Goal: Check status: Check status

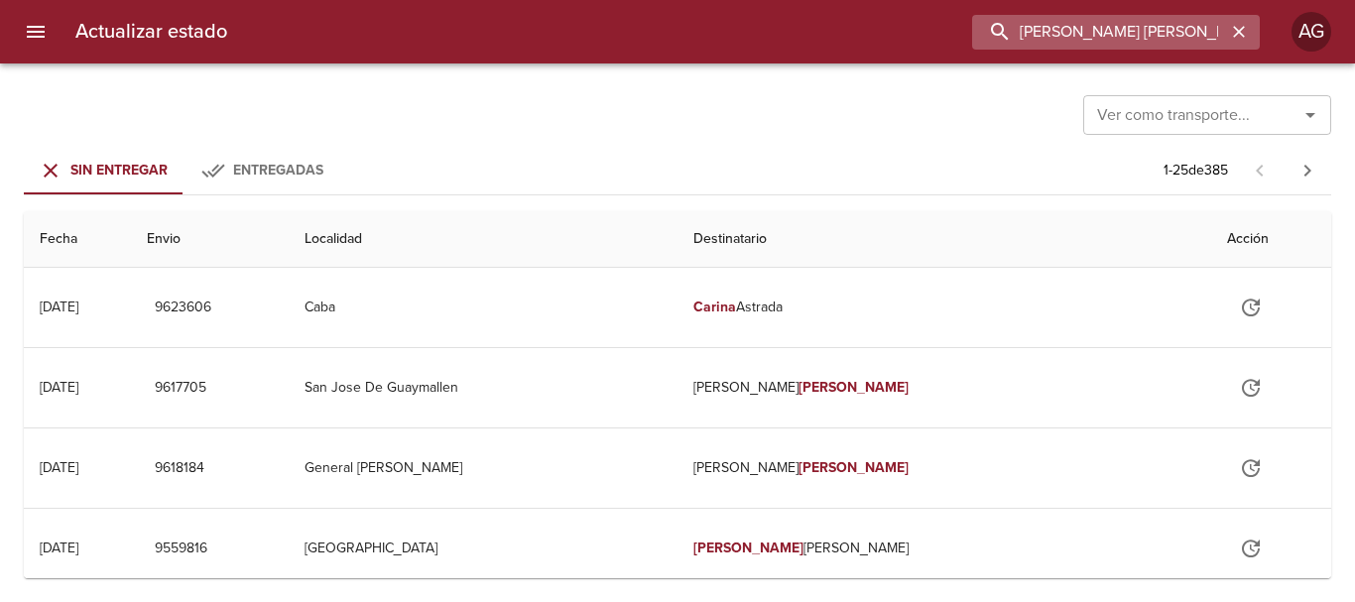
click at [1129, 25] on input "[PERSON_NAME] [PERSON_NAME]" at bounding box center [1099, 32] width 254 height 35
paste input "00081563"
type input "00081563"
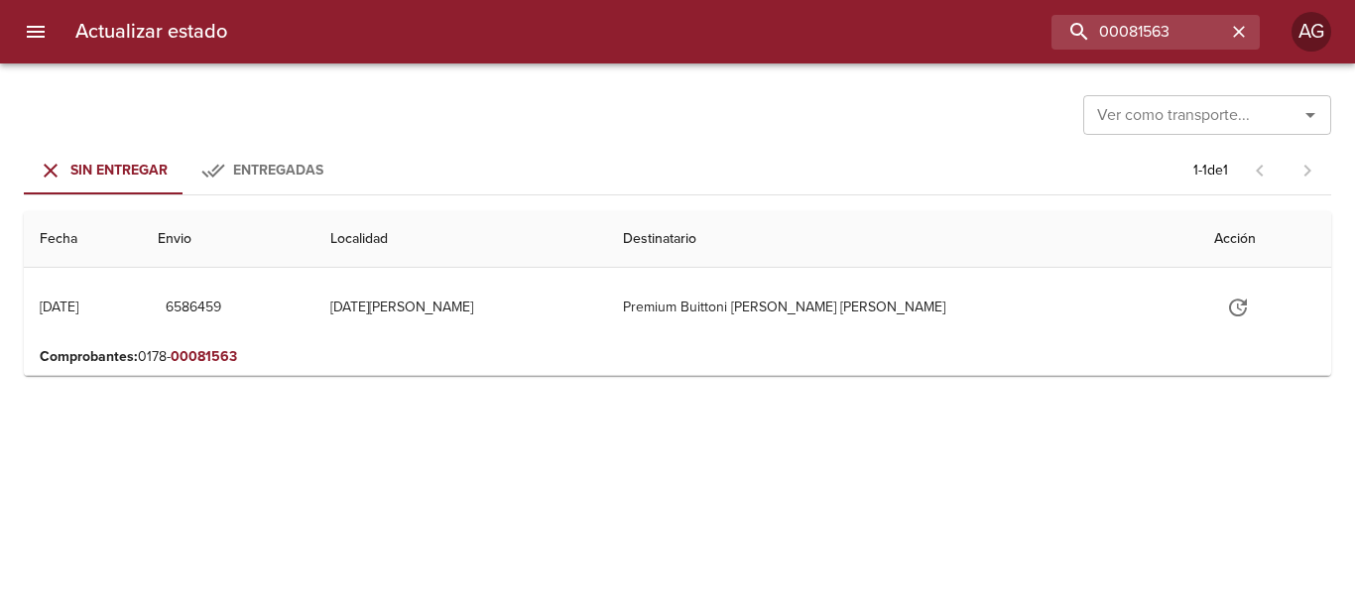
click at [35, 35] on icon "menu" at bounding box center [36, 32] width 24 height 24
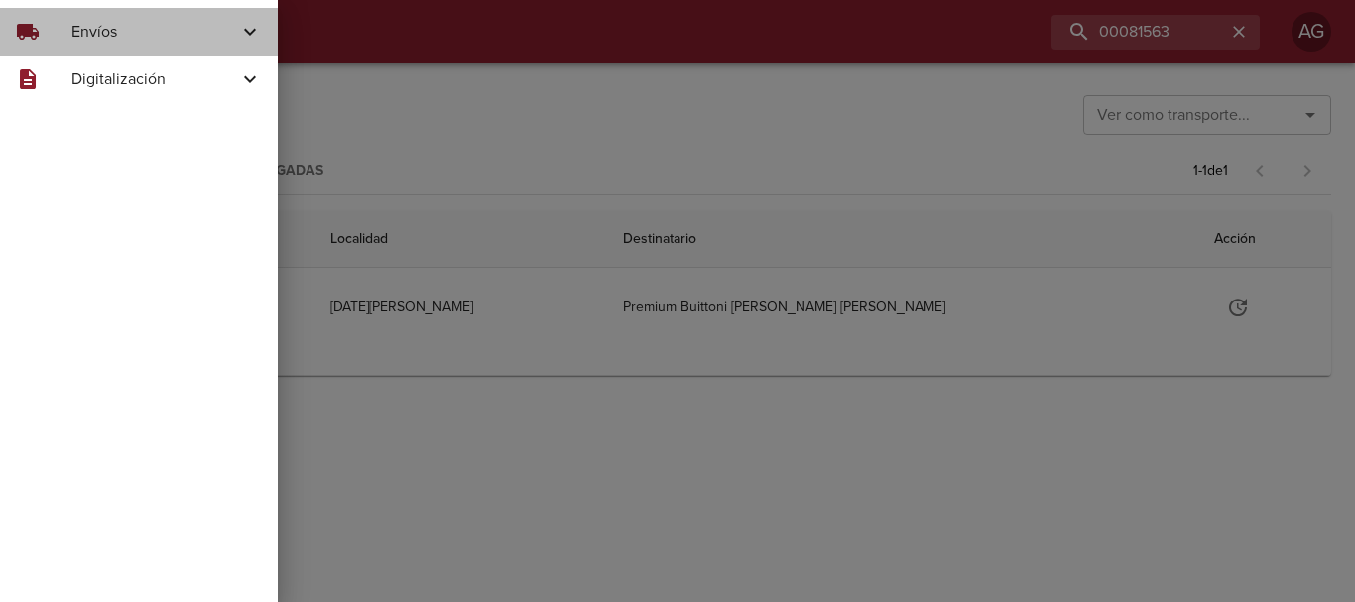
click at [68, 32] on div "local_shipping" at bounding box center [44, 32] width 56 height 24
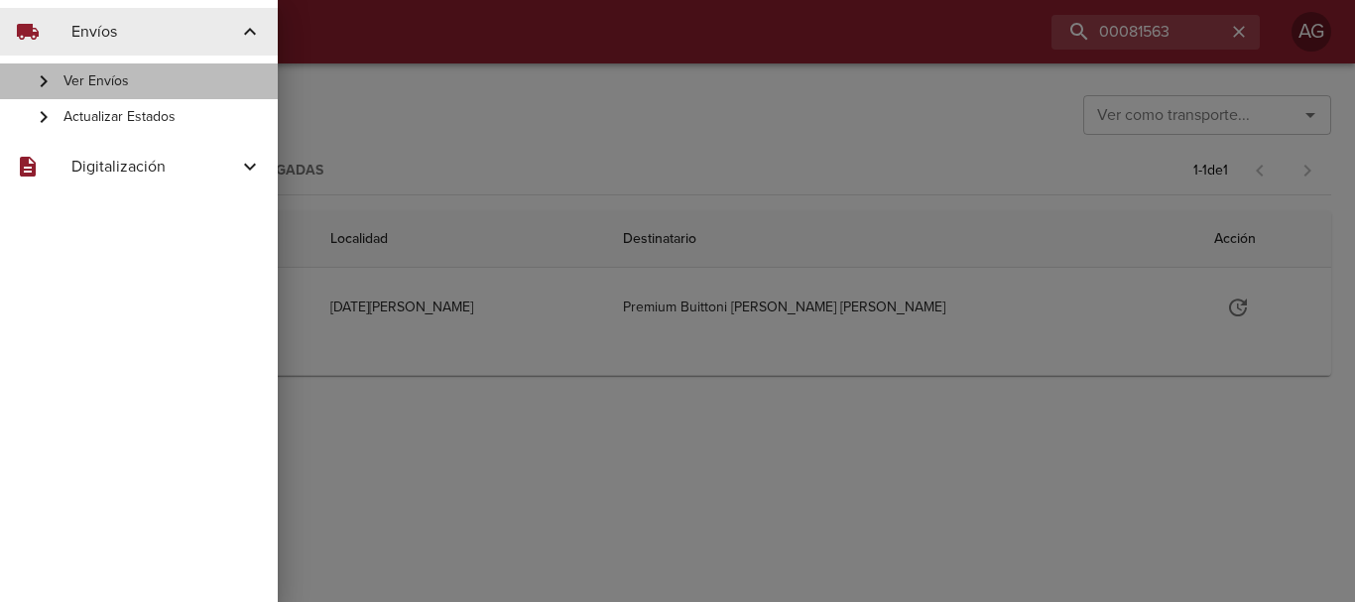
click at [141, 80] on span "Ver Envíos" at bounding box center [162, 81] width 198 height 20
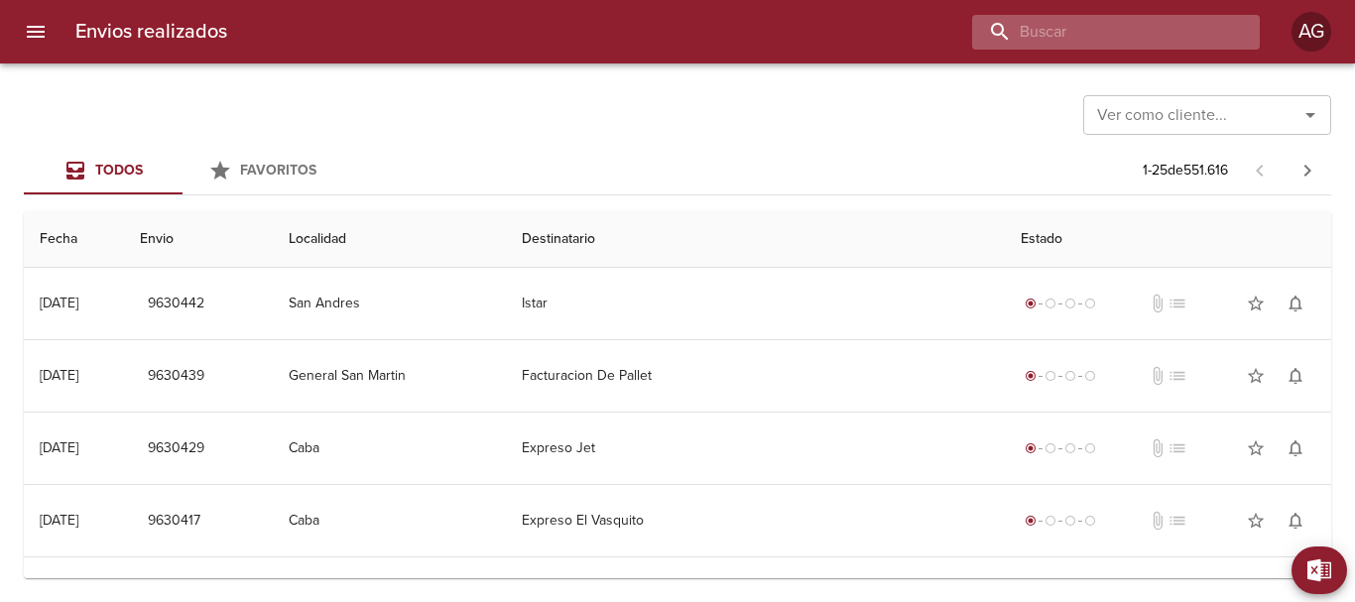
click at [1111, 38] on input "buscar" at bounding box center [1099, 32] width 254 height 35
paste input "[PERSON_NAME] [PERSON_NAME]"
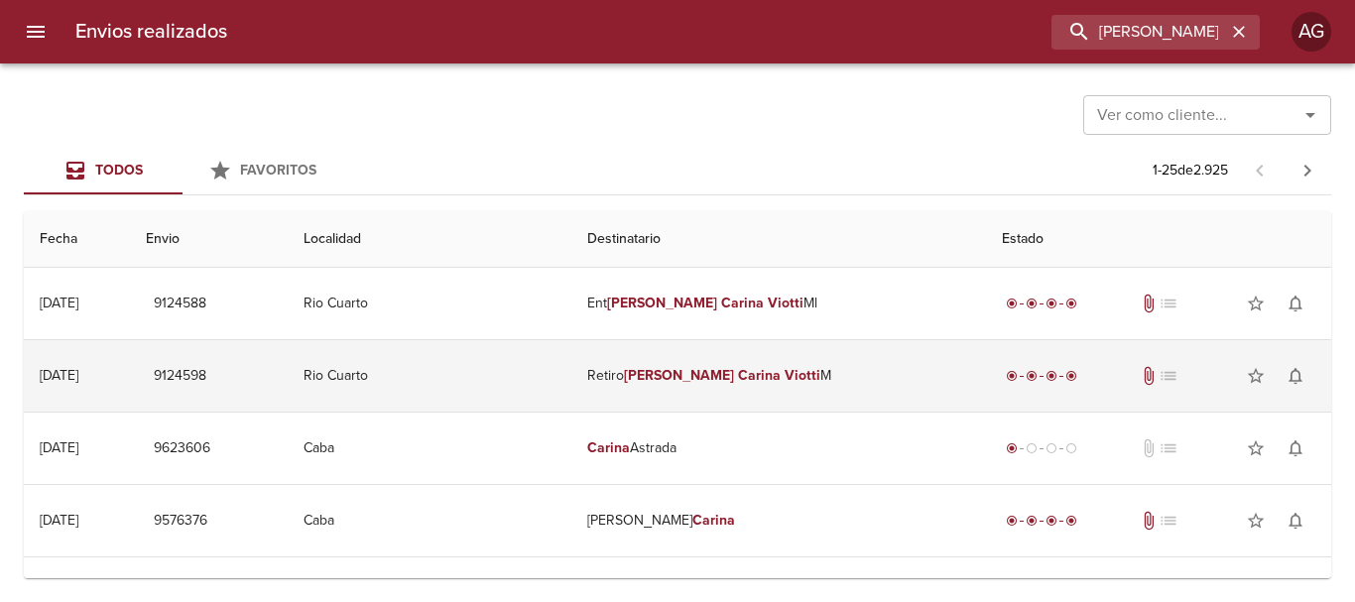
click at [741, 390] on td "Retiro [PERSON_NAME] [PERSON_NAME] M" at bounding box center [778, 375] width 414 height 71
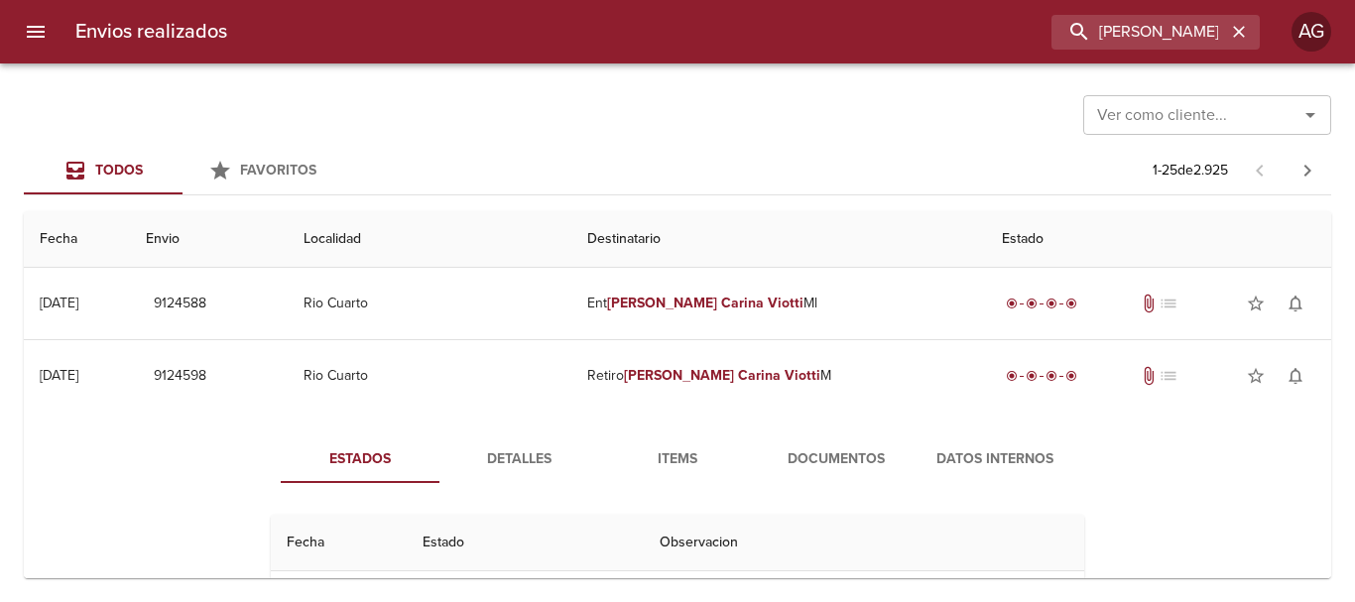
click at [852, 454] on span "Documentos" at bounding box center [836, 459] width 135 height 25
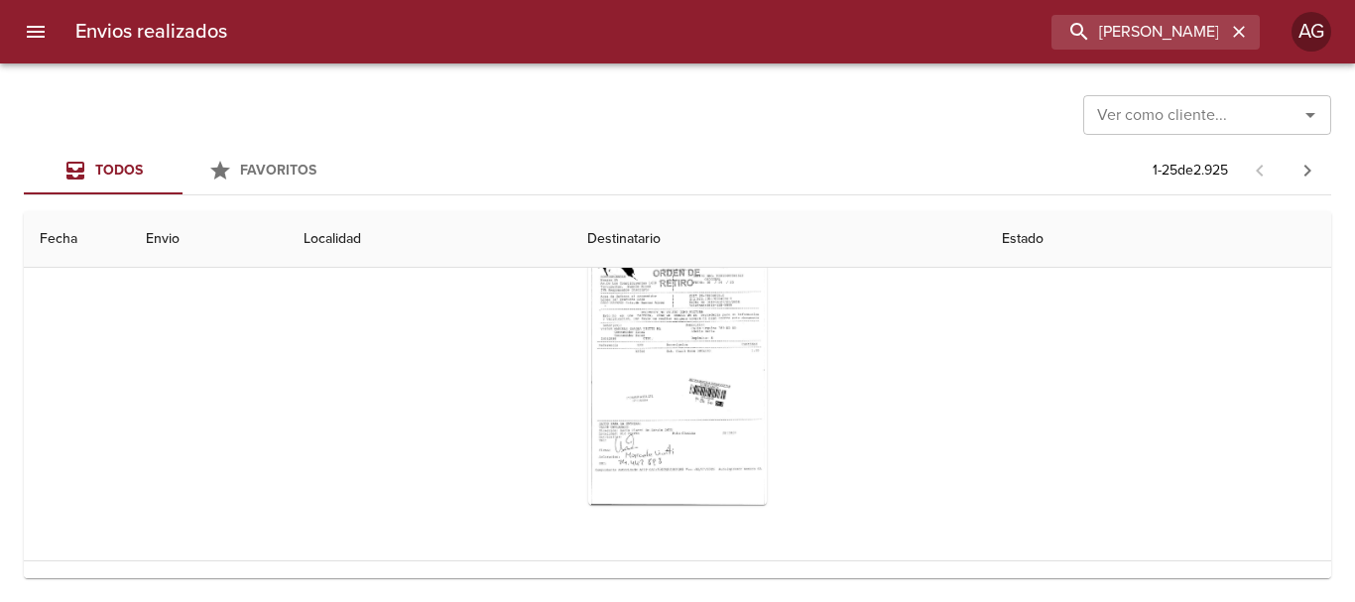
scroll to position [298, 0]
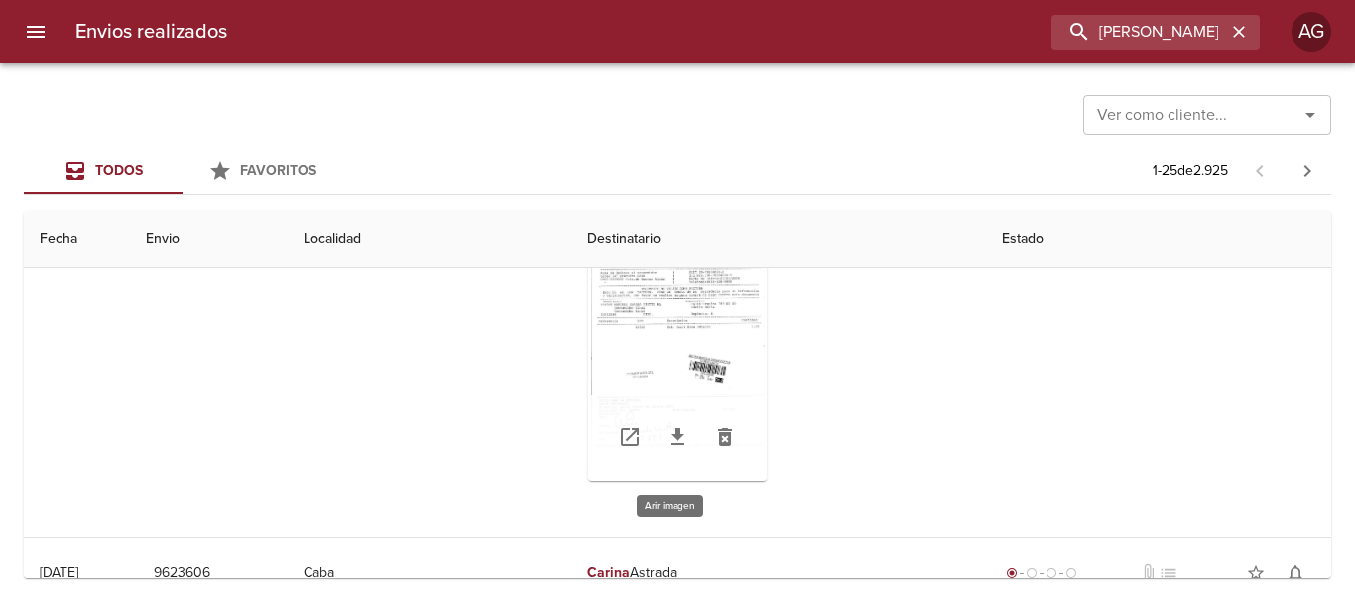
click at [711, 343] on div "Tabla de envíos del cliente" at bounding box center [677, 357] width 179 height 248
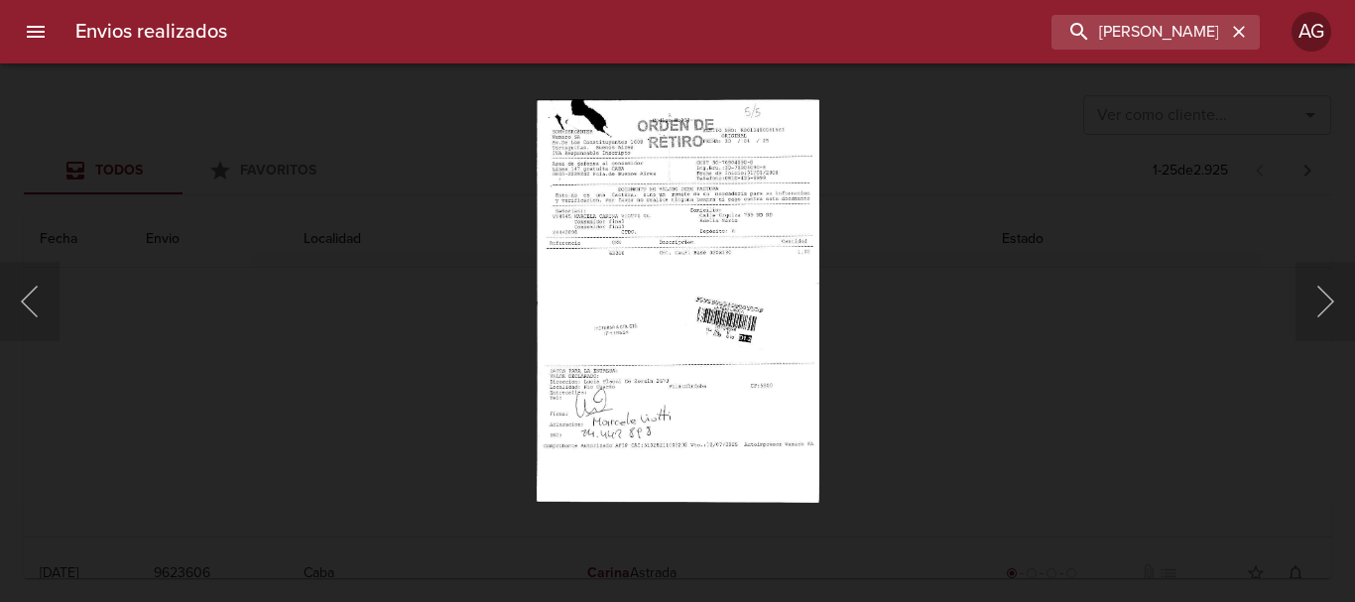
click at [918, 400] on div "Lightbox" at bounding box center [677, 301] width 1355 height 602
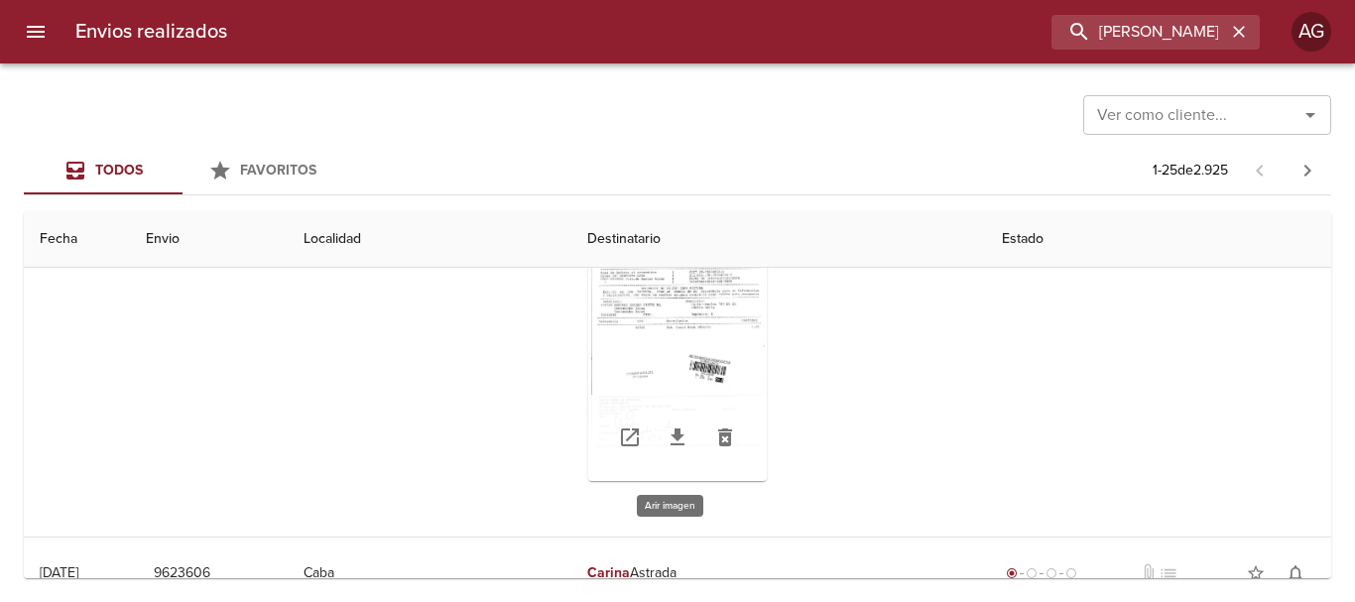
click at [702, 400] on div "Tabla de envíos del cliente" at bounding box center [677, 438] width 179 height 87
click at [706, 374] on div "Tabla de envíos del cliente" at bounding box center [677, 357] width 179 height 248
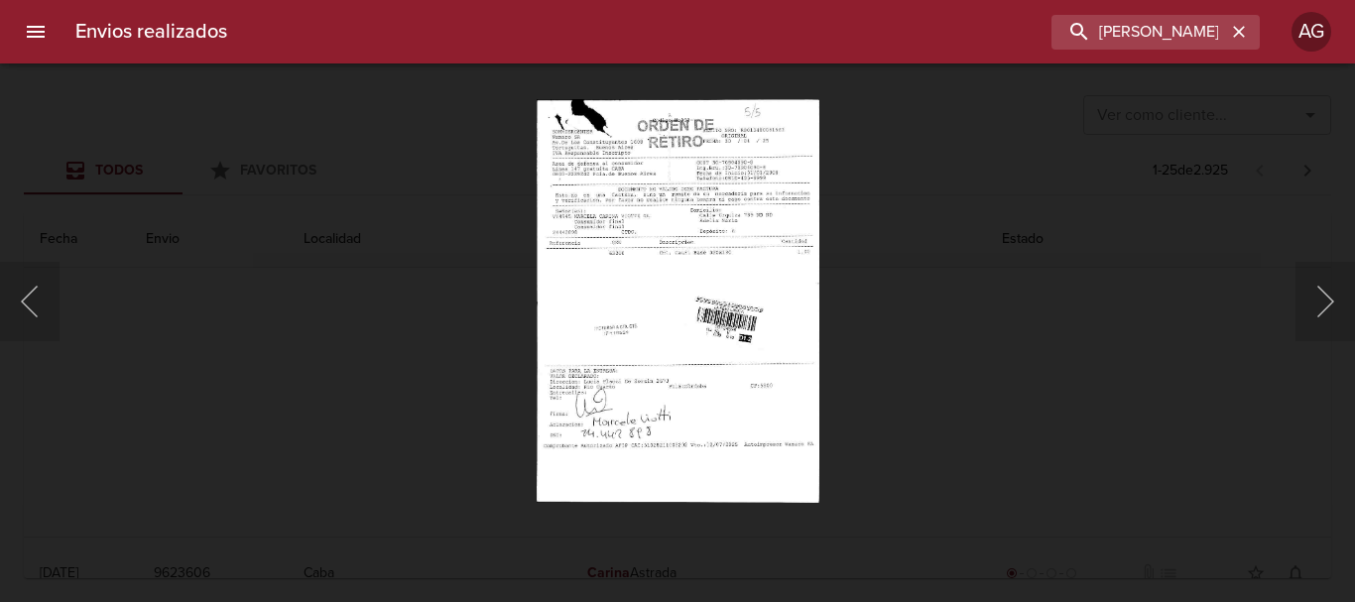
click at [906, 404] on div "Lightbox" at bounding box center [677, 301] width 1355 height 602
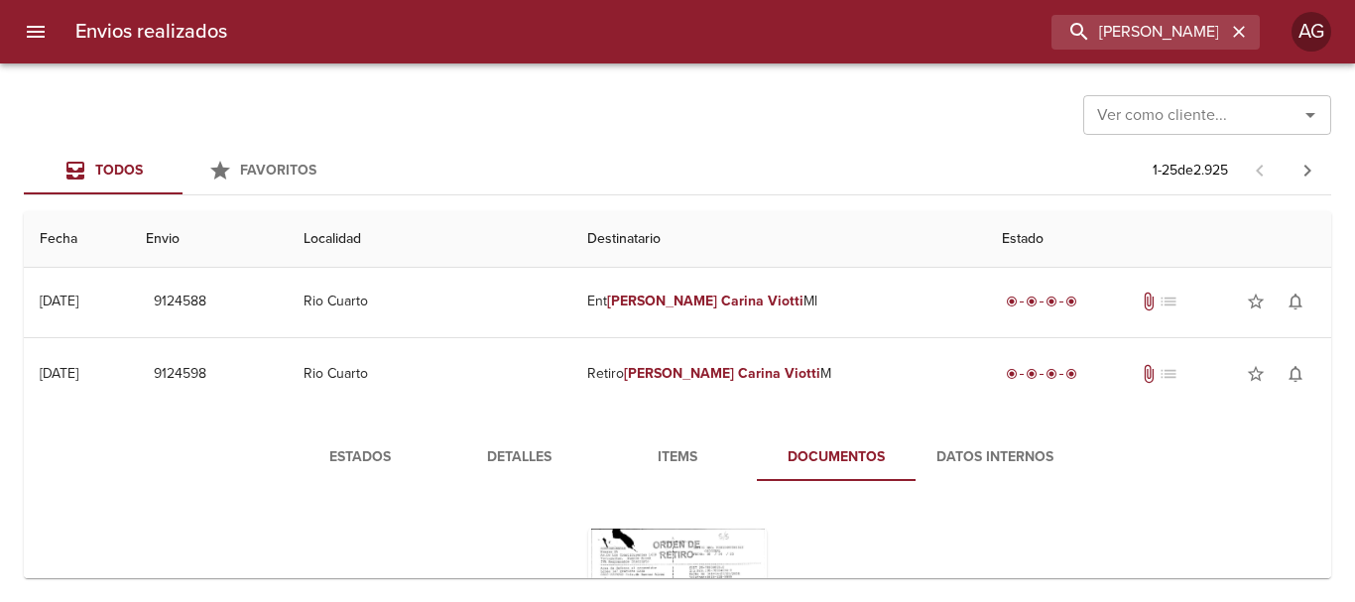
scroll to position [0, 0]
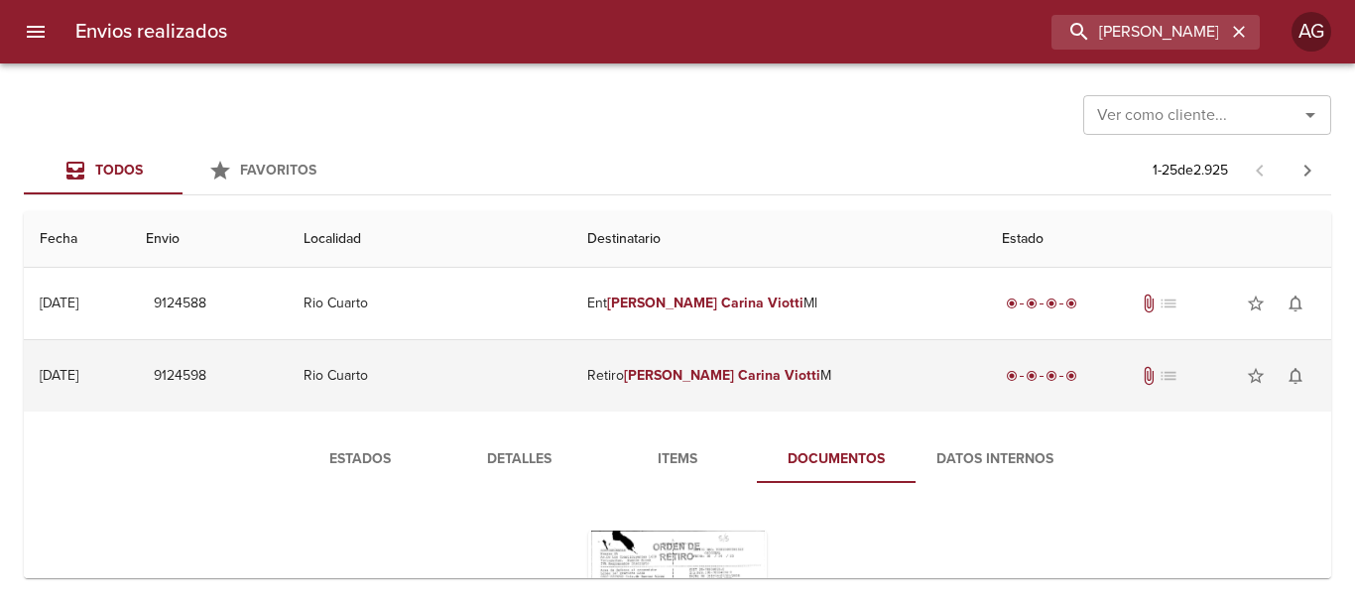
click at [758, 382] on em "Carina" at bounding box center [759, 375] width 43 height 17
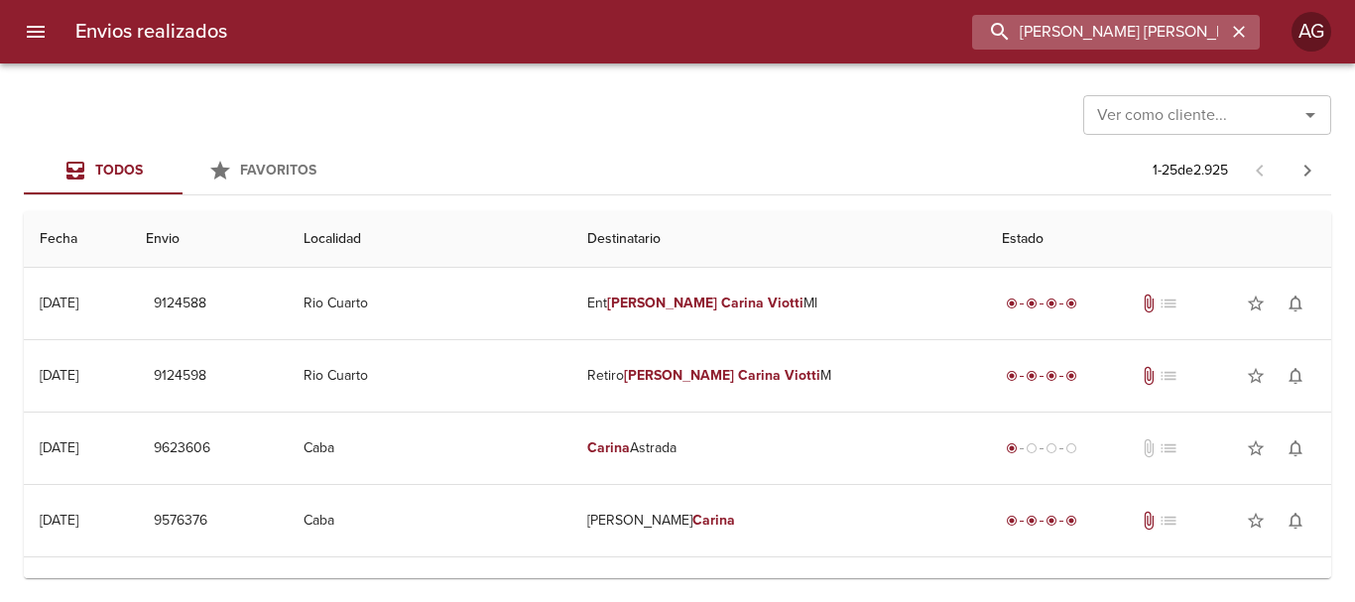
click at [1156, 48] on input "[PERSON_NAME] [PERSON_NAME]" at bounding box center [1099, 32] width 254 height 35
paste input "[PERSON_NAME]"
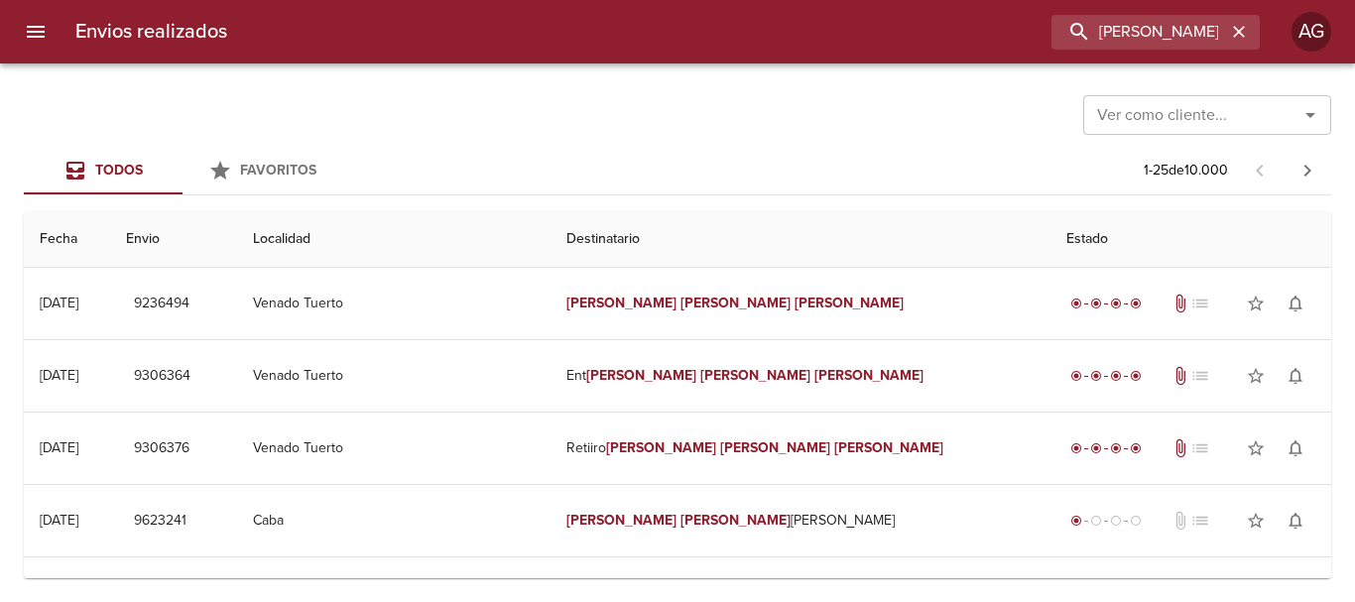
click at [772, 464] on td "Retiiro [PERSON_NAME]" at bounding box center [800, 448] width 500 height 71
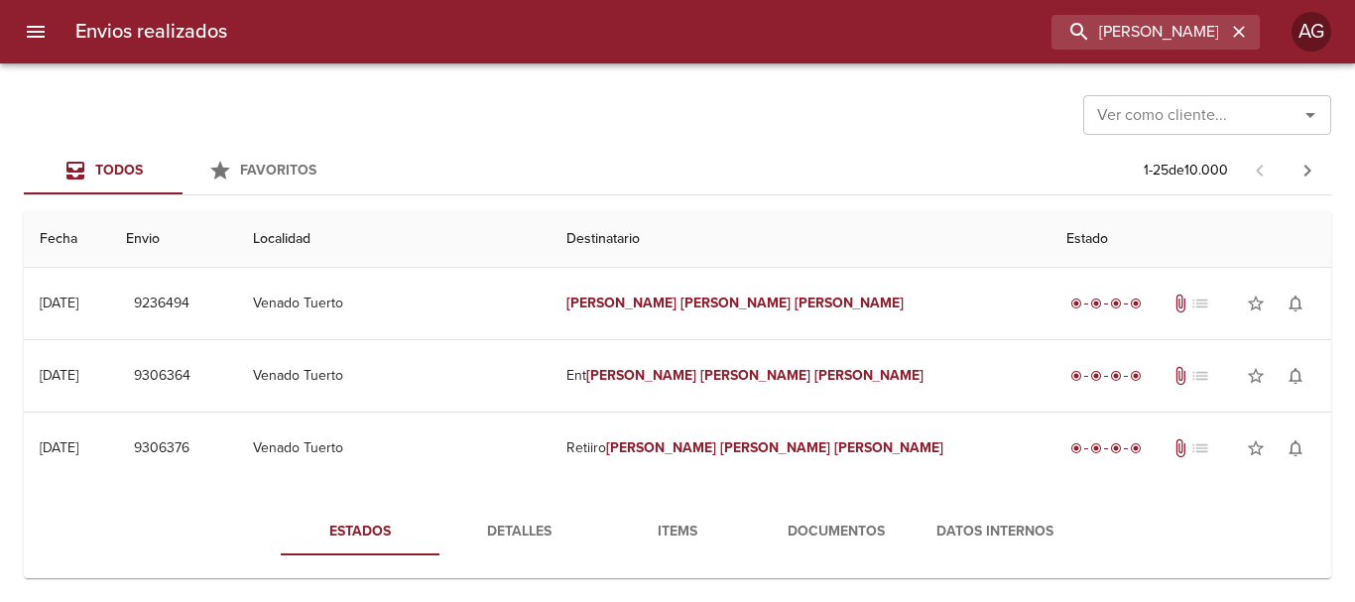
click at [831, 540] on span "Documentos" at bounding box center [836, 532] width 135 height 25
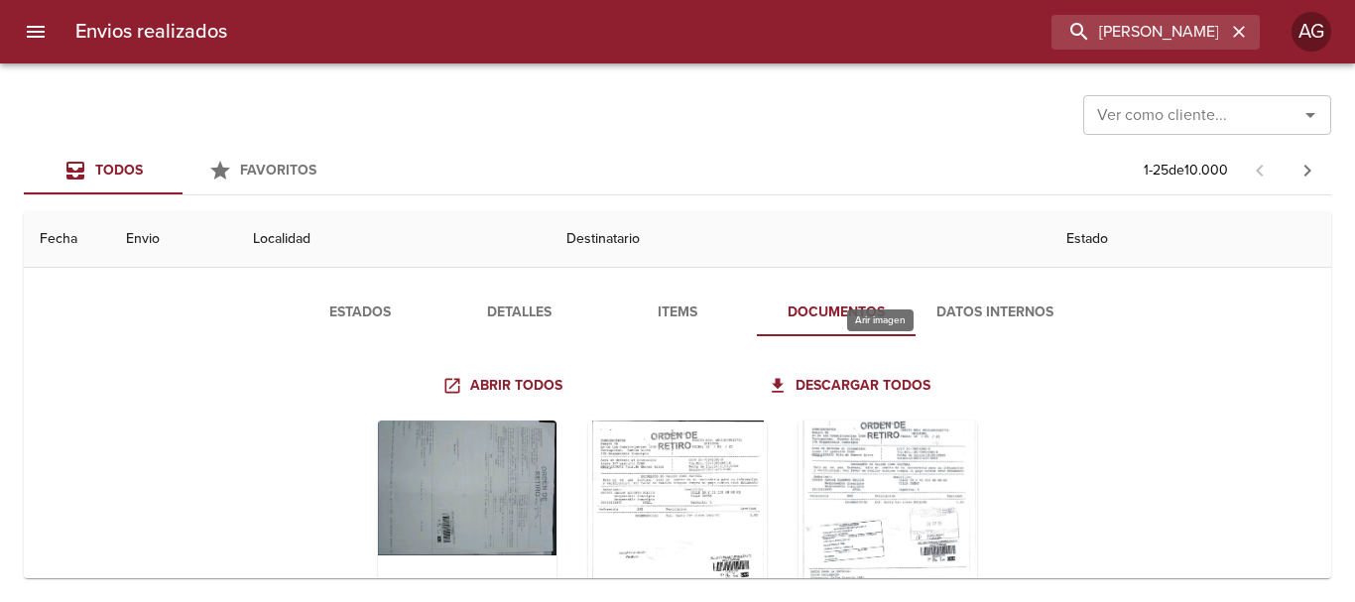
scroll to position [298, 0]
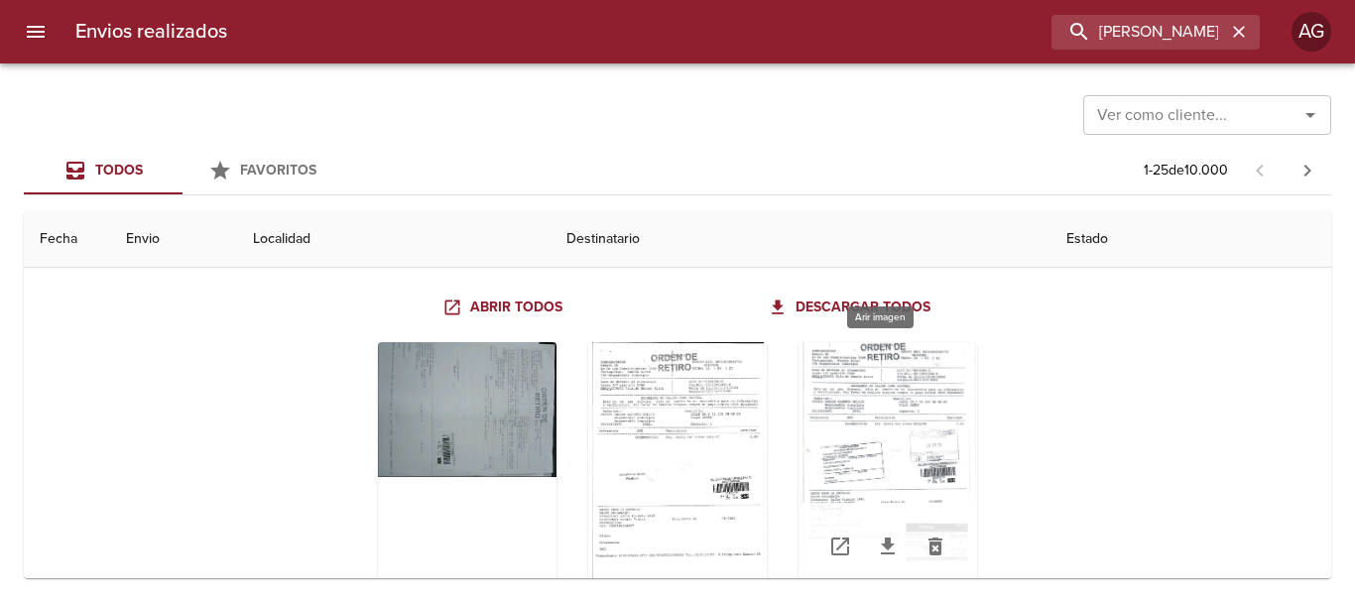
click at [935, 420] on div "Tabla de envíos del cliente" at bounding box center [887, 466] width 179 height 248
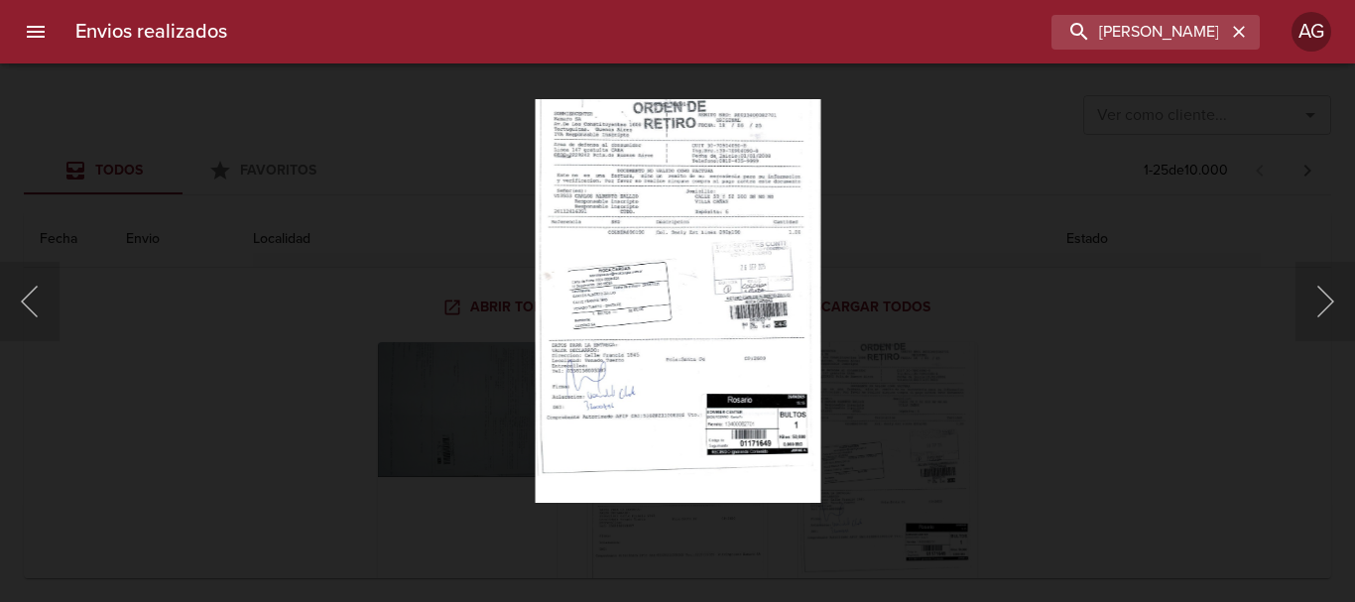
click at [871, 427] on div "Lightbox" at bounding box center [677, 301] width 1355 height 602
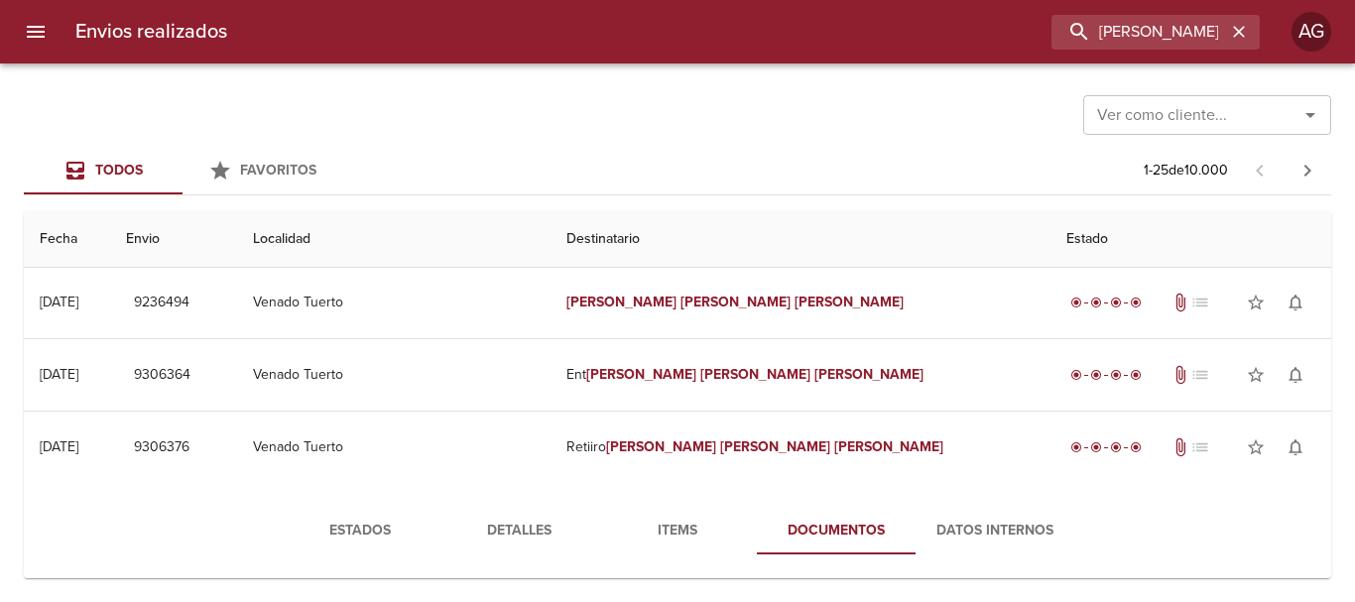
scroll to position [0, 0]
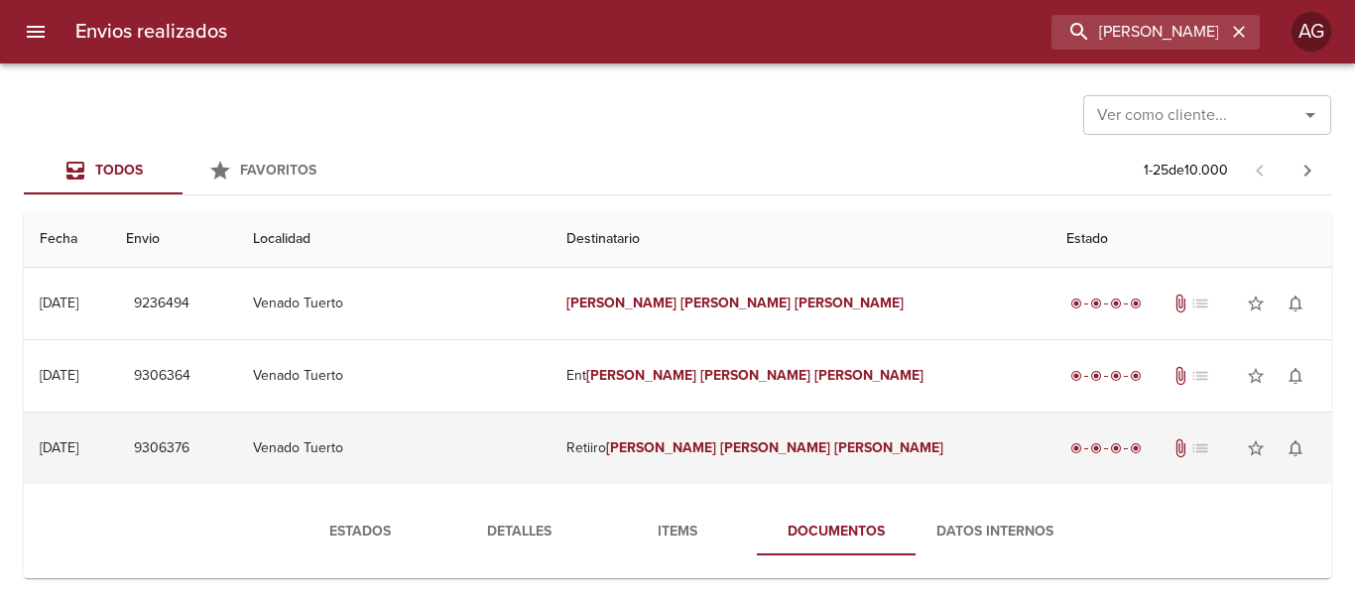
click at [857, 444] on td "Retiiro [PERSON_NAME]" at bounding box center [800, 448] width 500 height 71
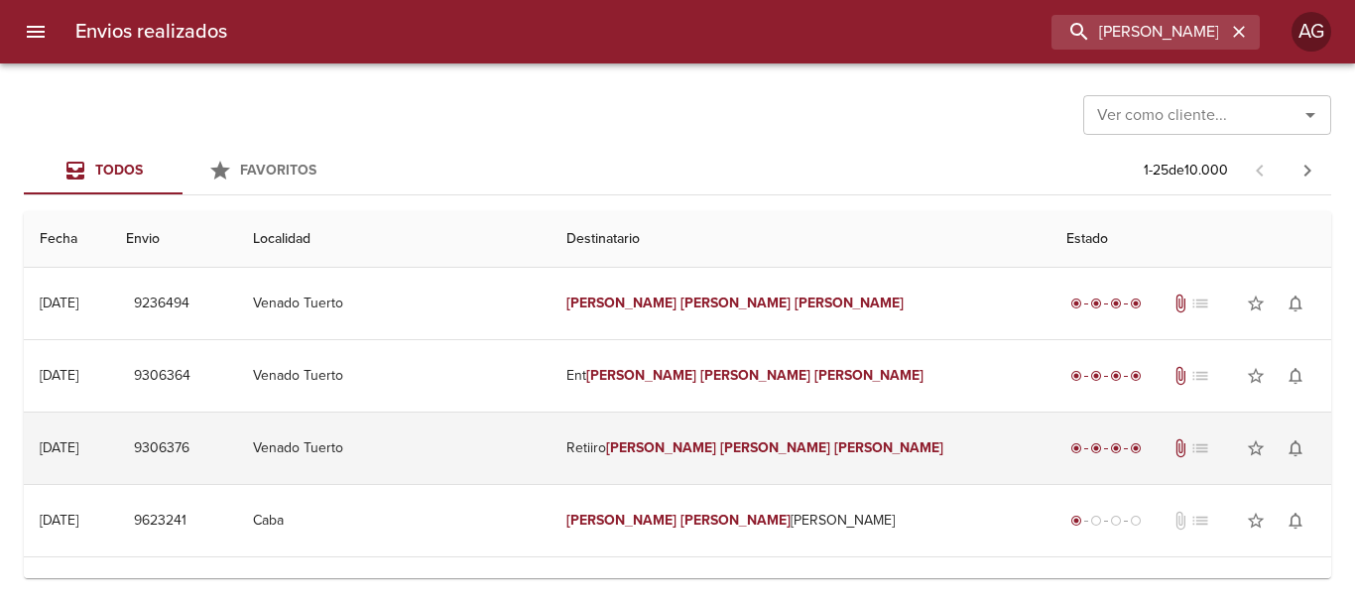
click at [857, 444] on td "Retiiro [PERSON_NAME]" at bounding box center [800, 448] width 500 height 71
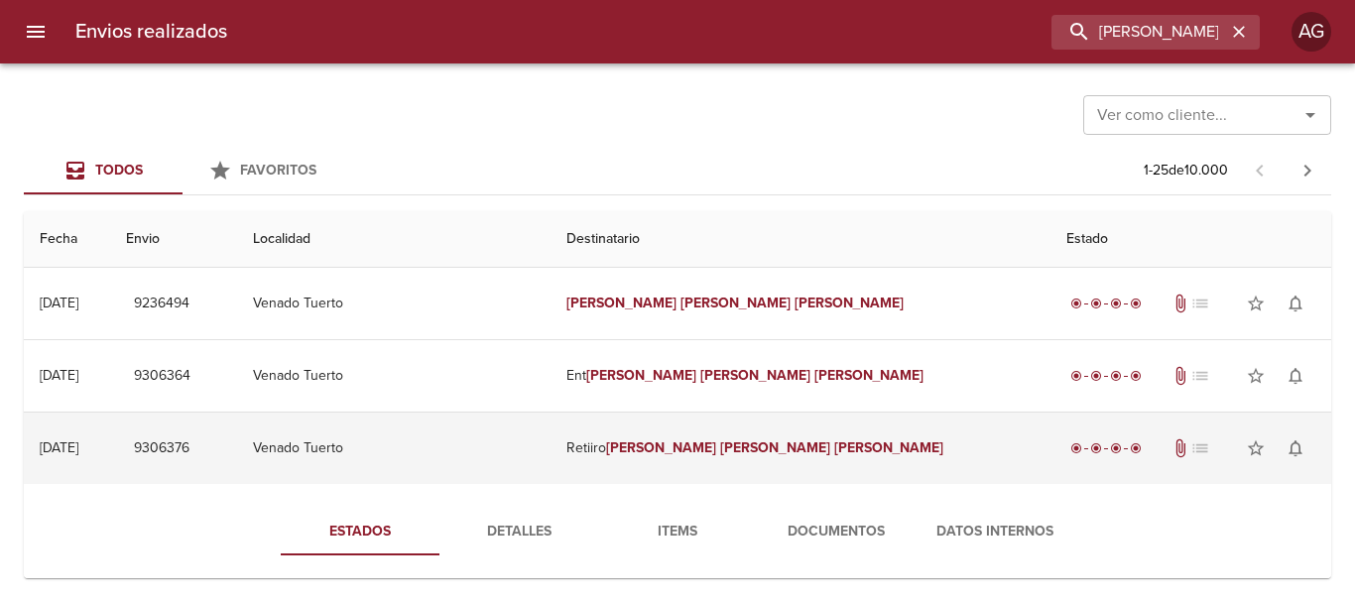
scroll to position [99, 0]
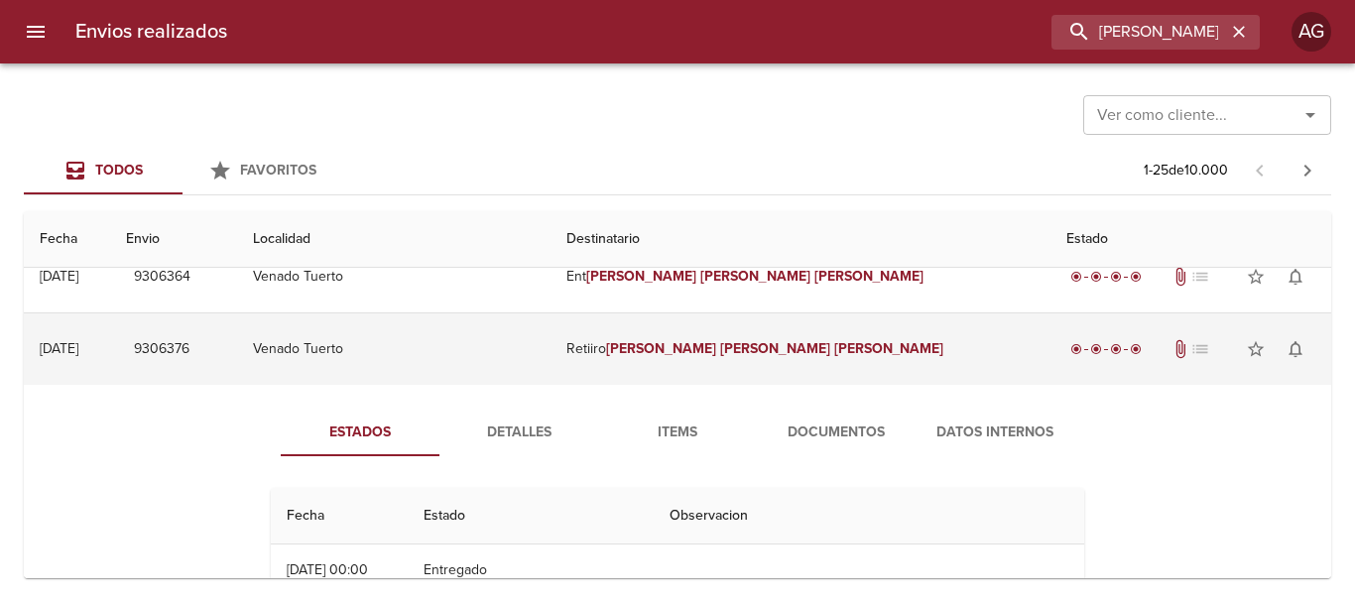
click at [822, 358] on td "Retiiro [PERSON_NAME]" at bounding box center [800, 348] width 500 height 71
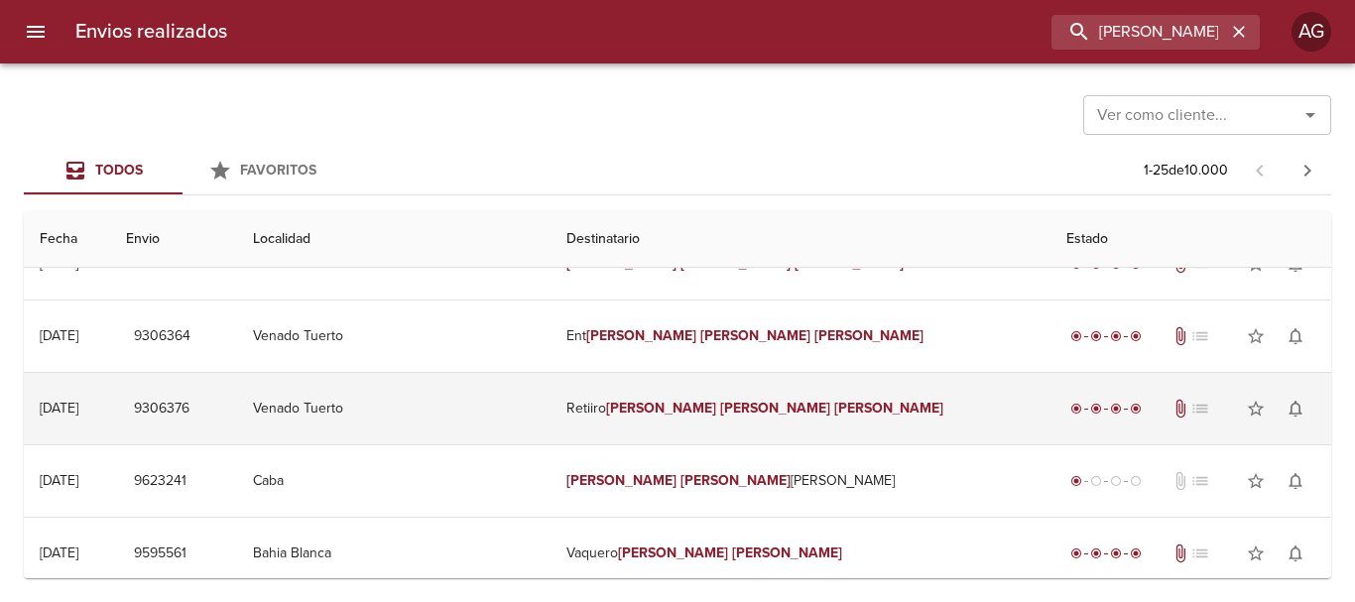
scroll to position [0, 0]
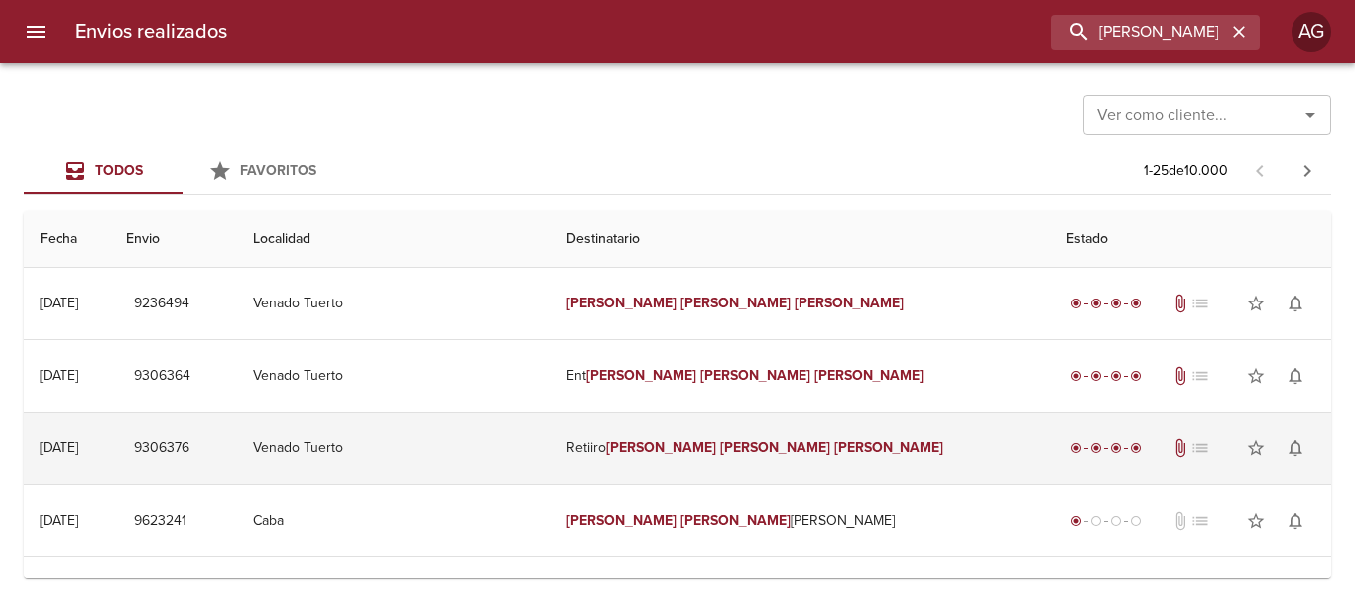
click at [782, 464] on td "Retiiro [PERSON_NAME]" at bounding box center [800, 448] width 500 height 71
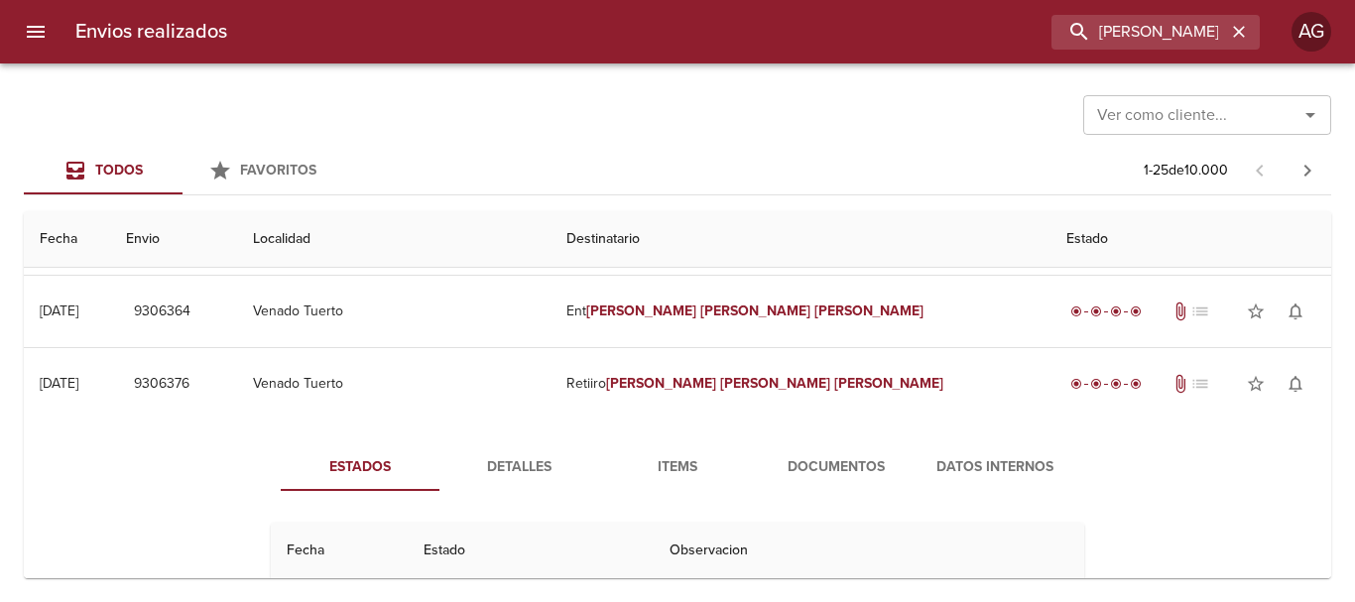
scroll to position [99, 0]
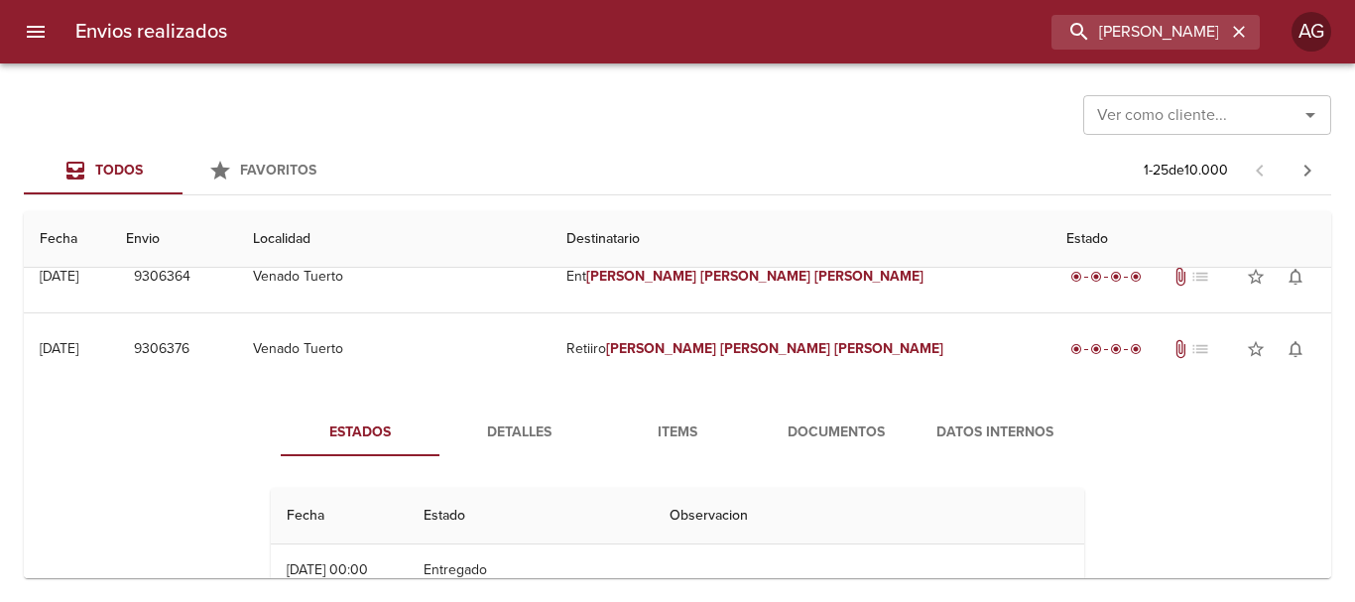
click at [802, 435] on span "Documentos" at bounding box center [836, 432] width 135 height 25
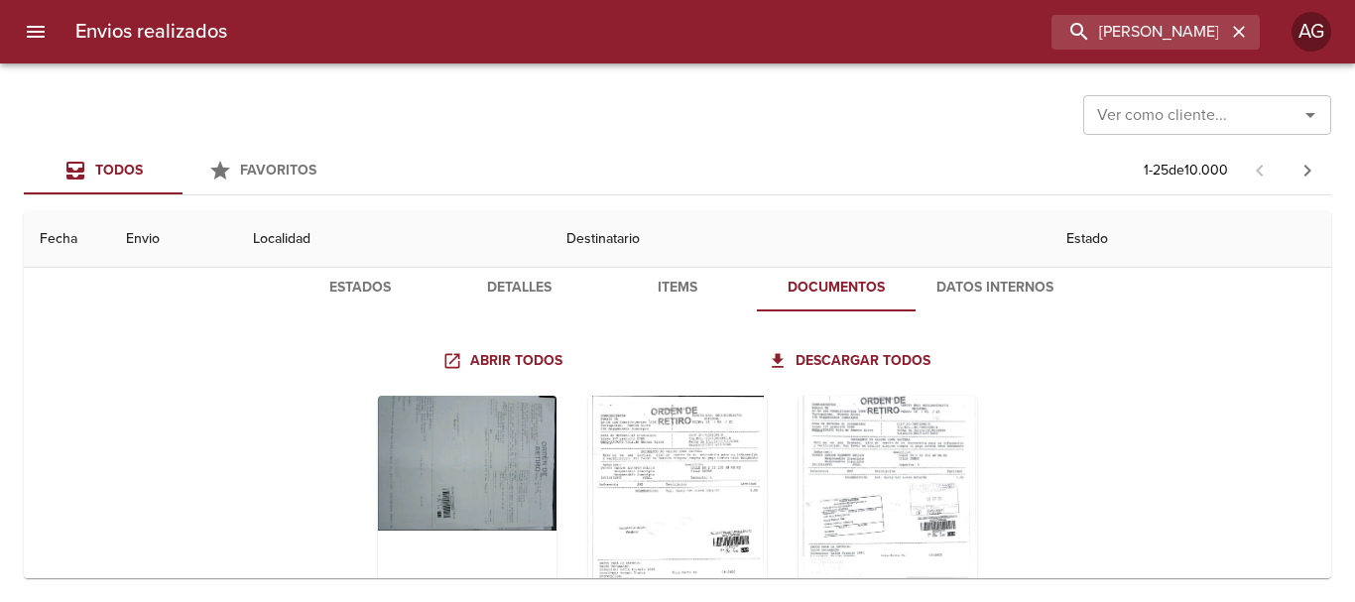
scroll to position [298, 0]
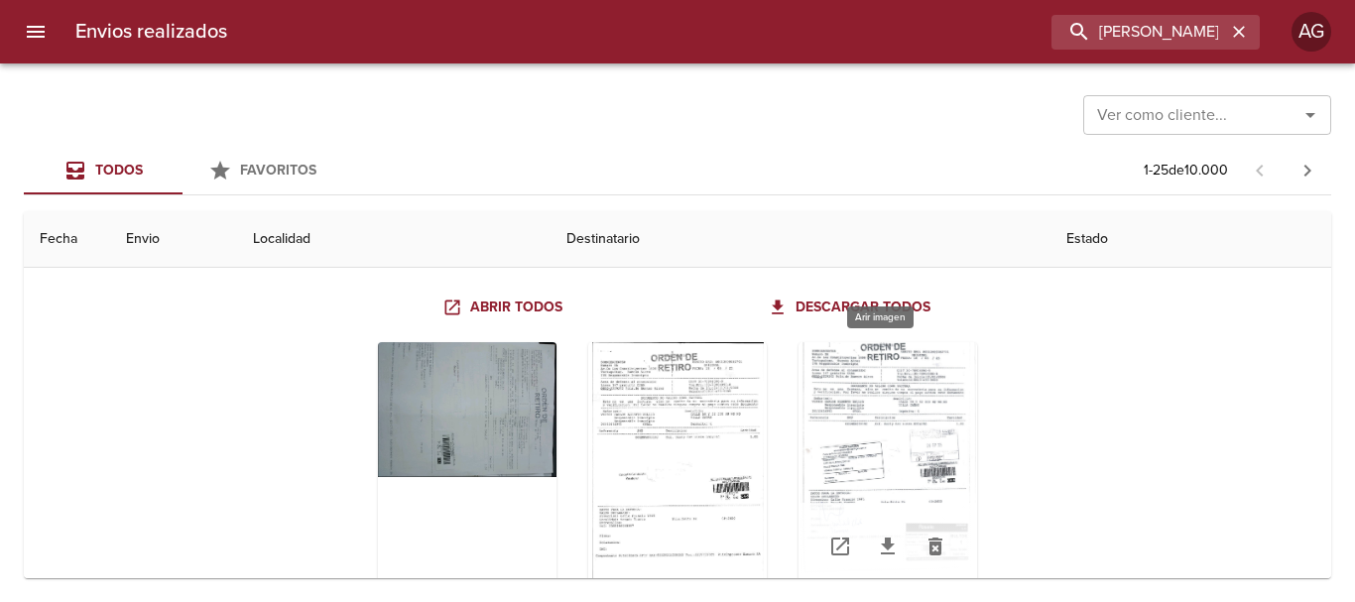
click at [927, 439] on div "Tabla de envíos del cliente" at bounding box center [887, 466] width 179 height 248
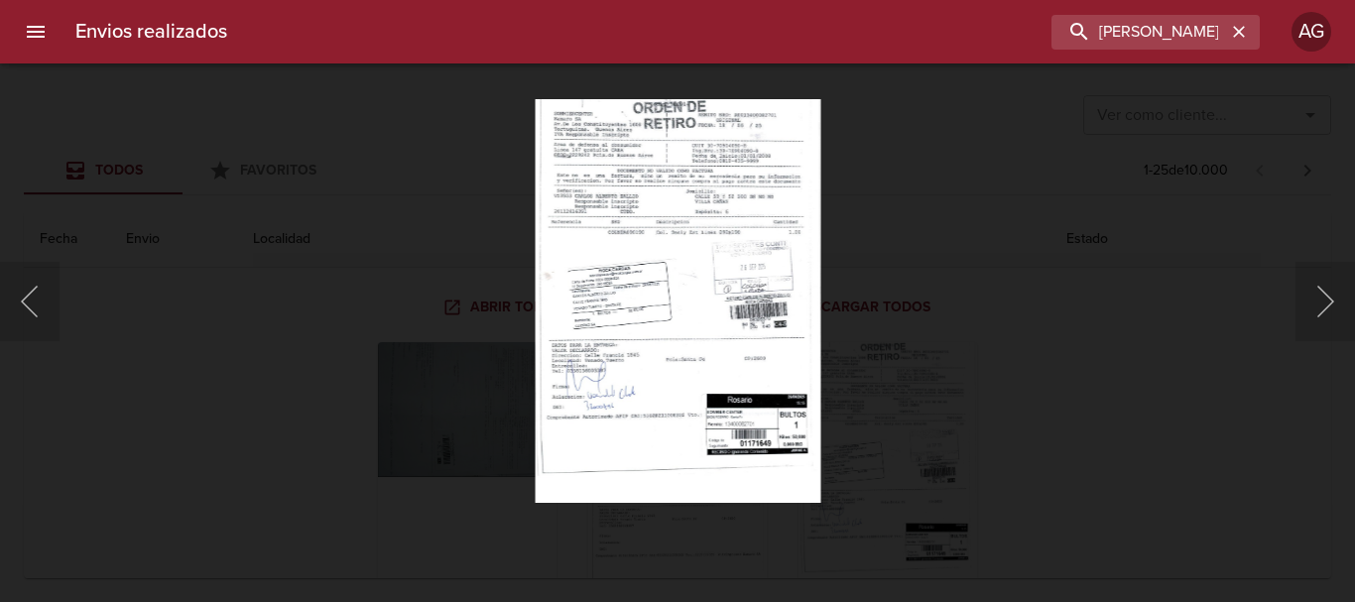
click at [928, 403] on div "Lightbox" at bounding box center [677, 301] width 1355 height 602
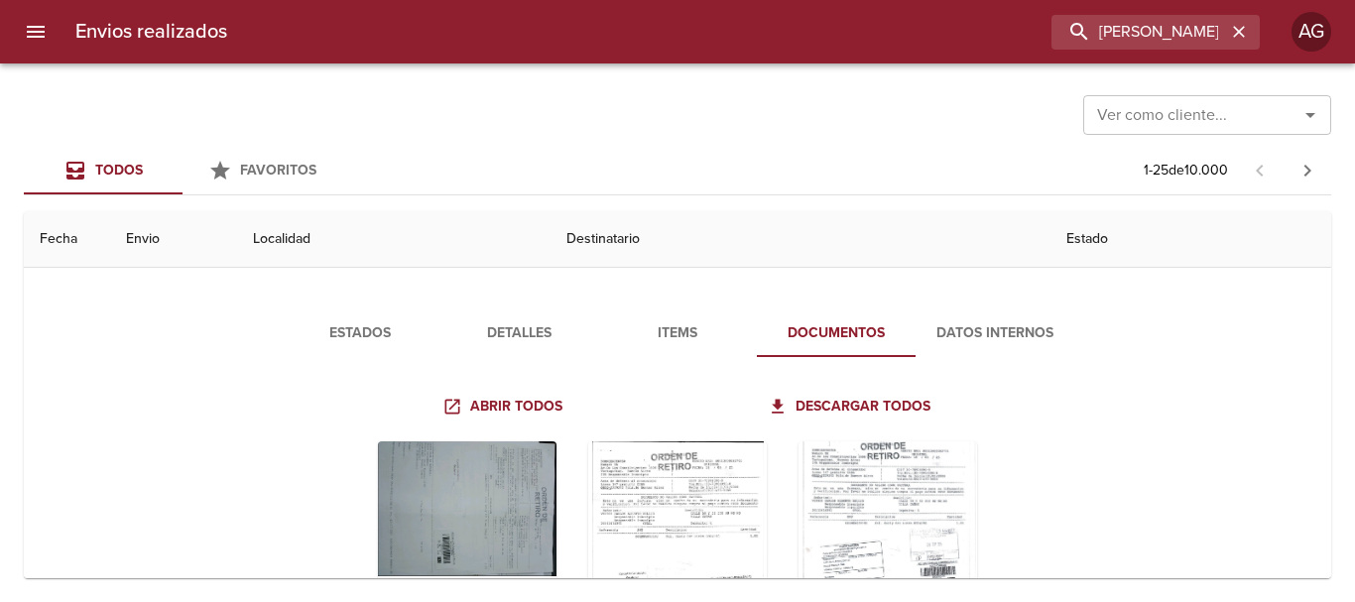
scroll to position [99, 0]
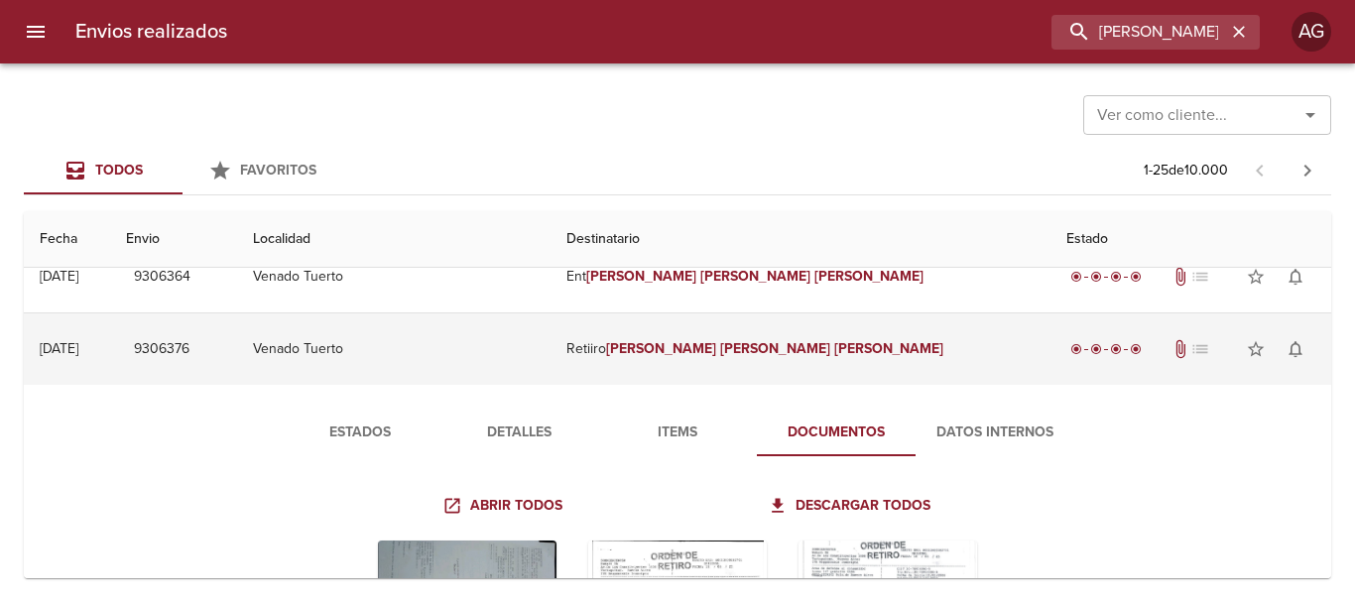
click at [834, 350] on em "[PERSON_NAME]" at bounding box center [889, 348] width 110 height 17
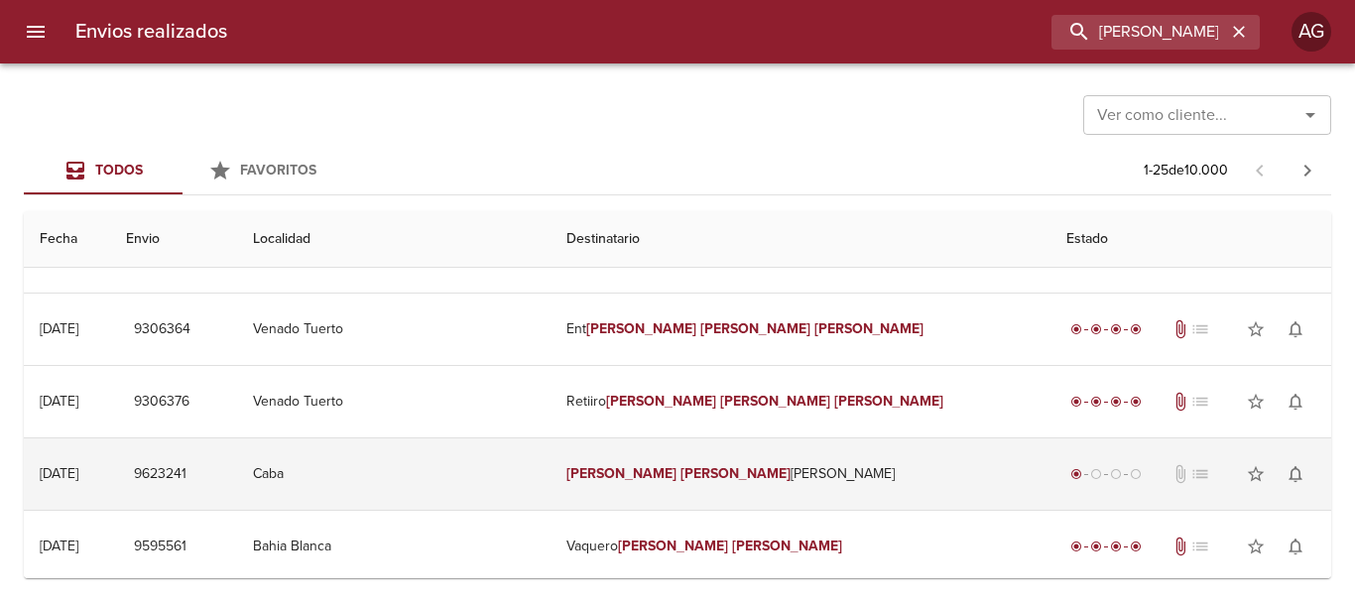
scroll to position [0, 0]
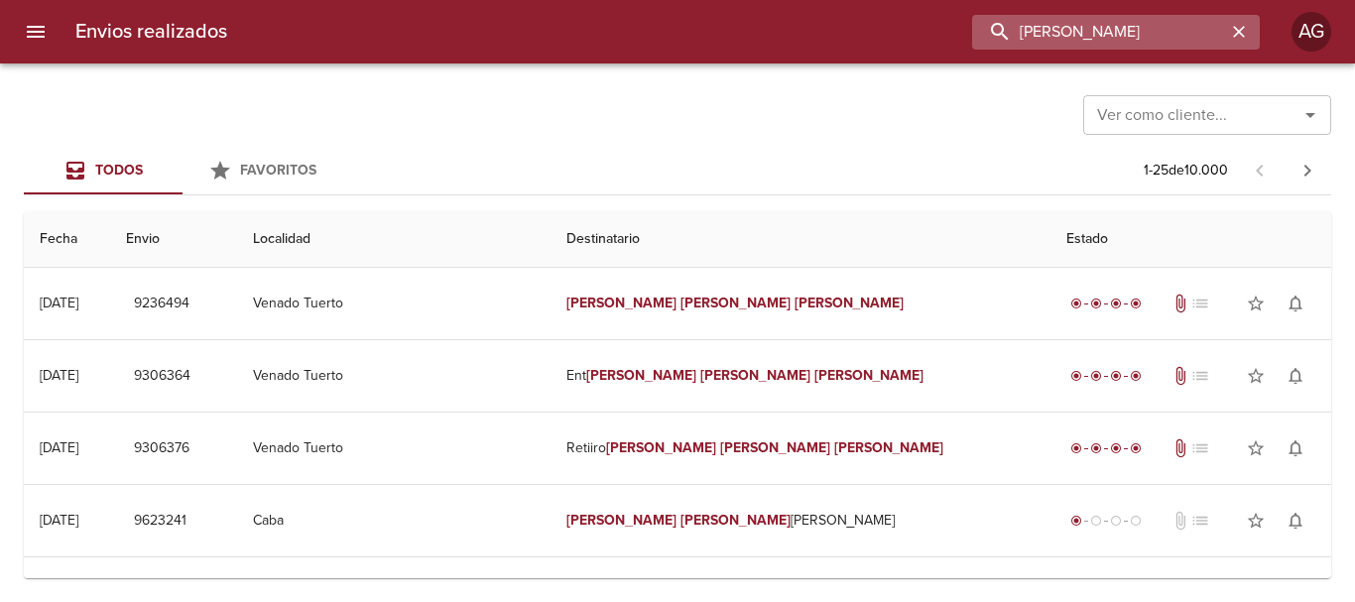
click at [1162, 40] on input "[PERSON_NAME]" at bounding box center [1099, 32] width 254 height 35
paste input "[PERSON_NAME] [PERSON_NAME]"
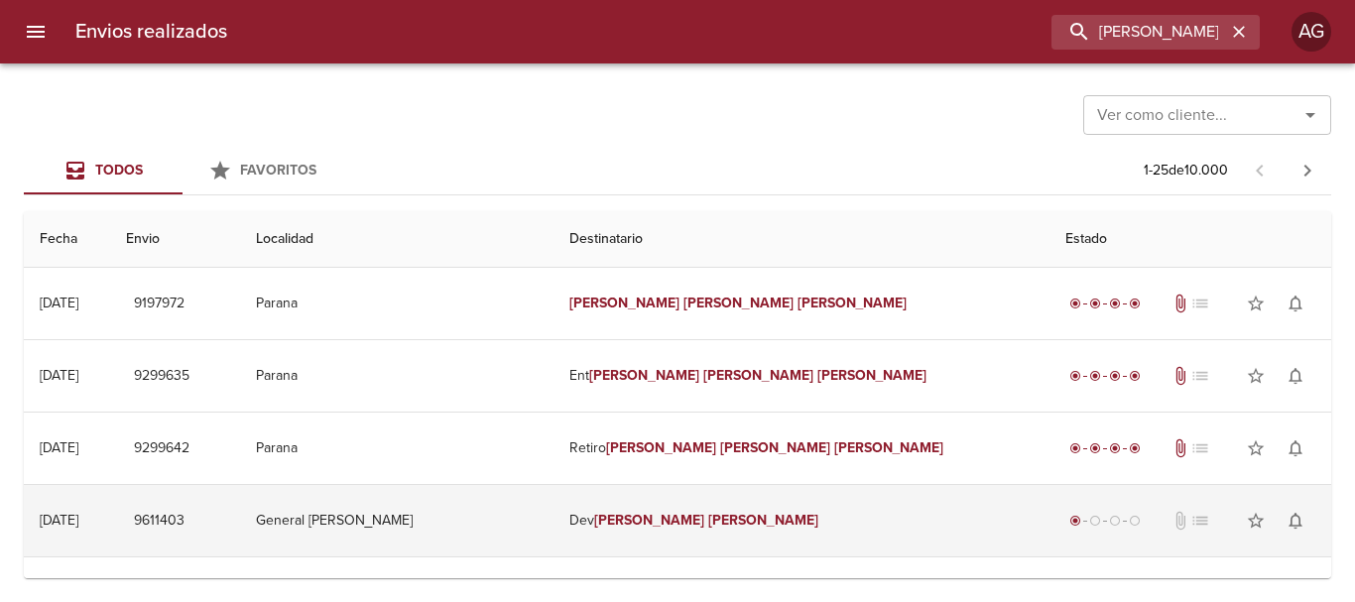
click at [653, 516] on td "[PERSON_NAME]" at bounding box center [801, 520] width 496 height 71
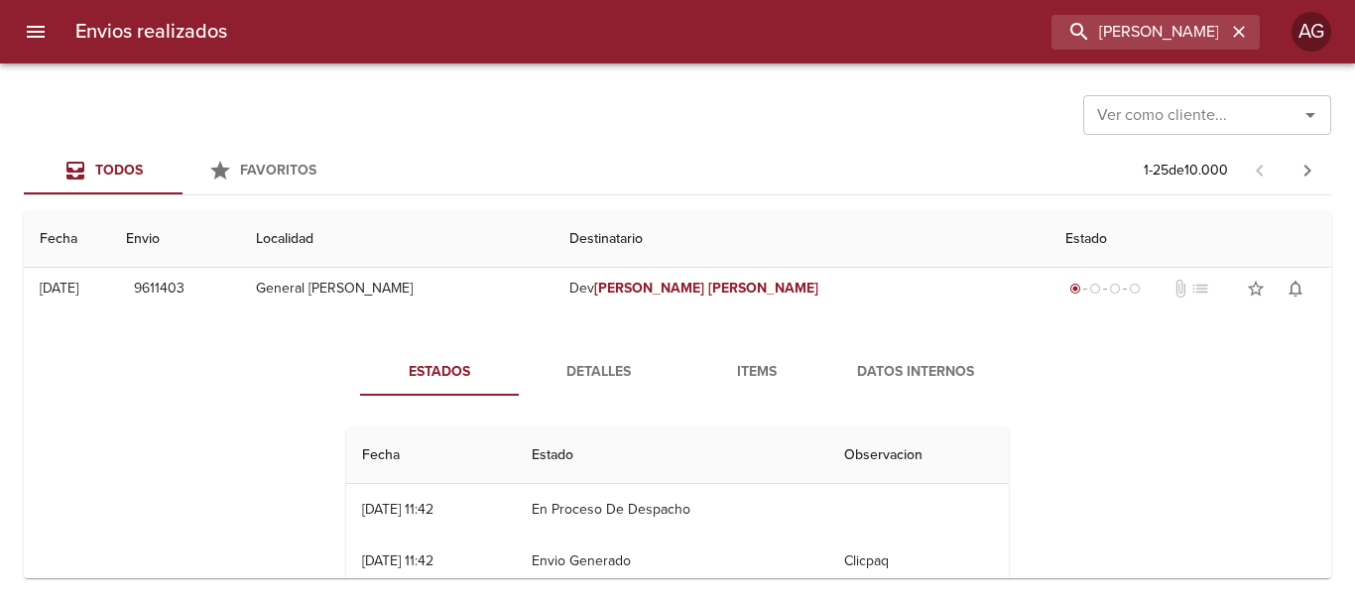
scroll to position [298, 0]
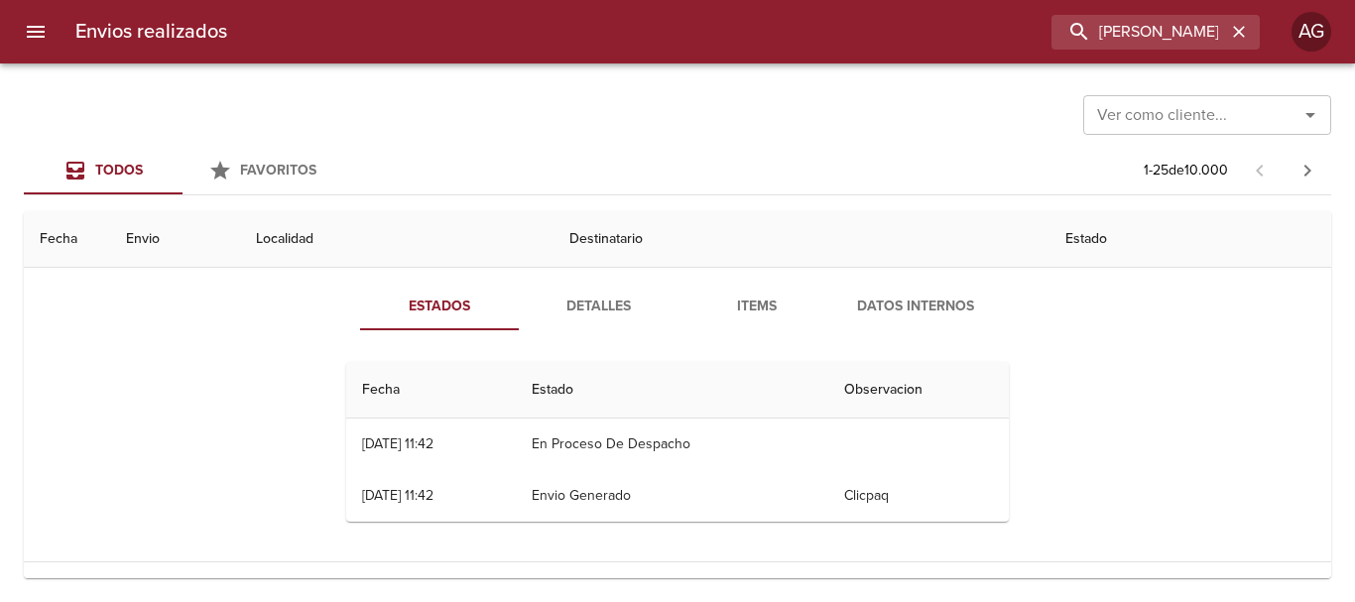
click at [614, 310] on span "Detalles" at bounding box center [598, 307] width 135 height 25
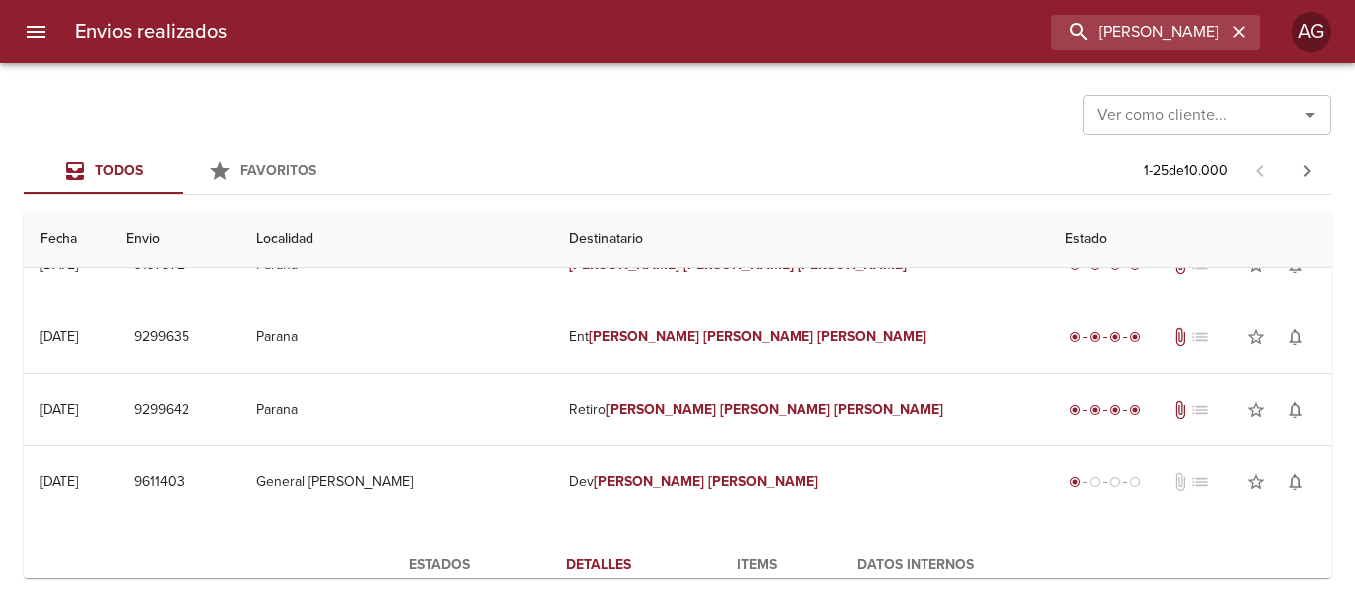
scroll to position [0, 0]
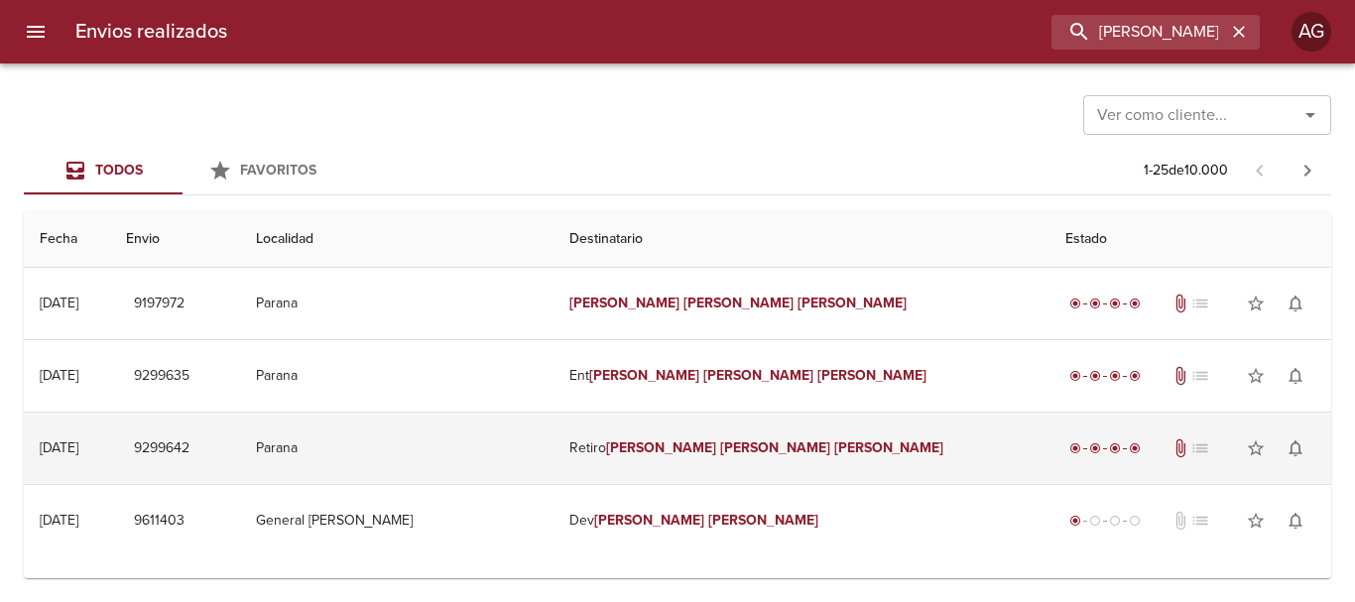
click at [689, 460] on td "Retiro [PERSON_NAME] [PERSON_NAME]" at bounding box center [801, 448] width 496 height 71
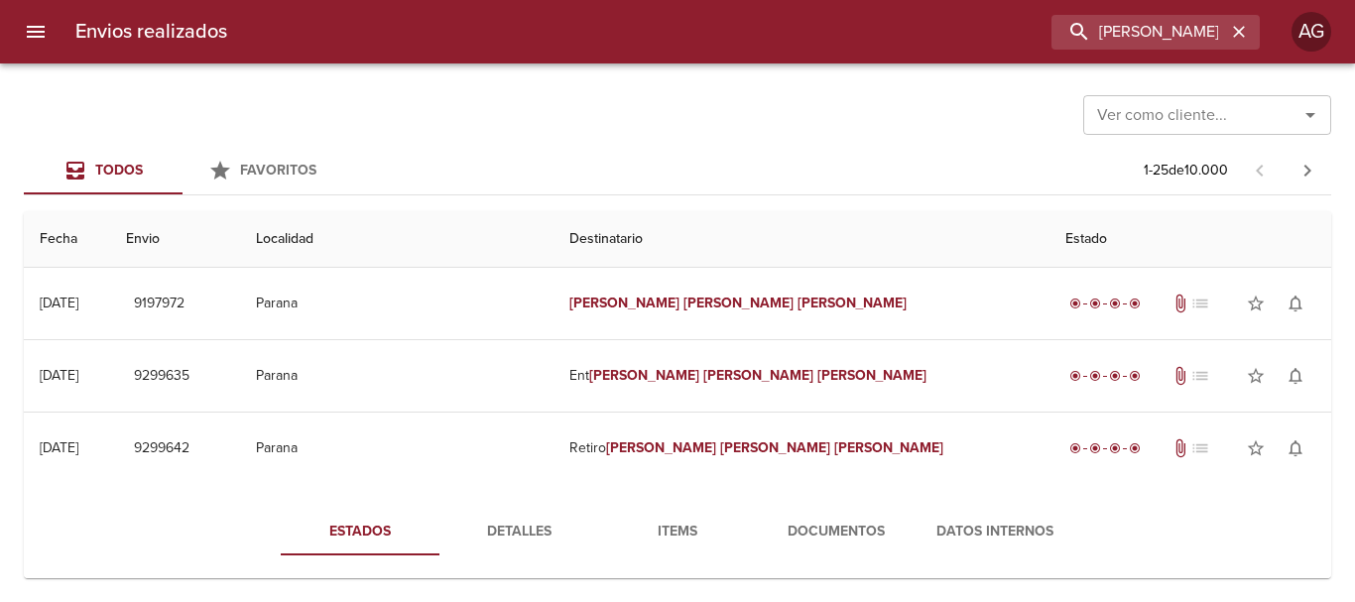
click at [540, 531] on span "Detalles" at bounding box center [518, 532] width 135 height 25
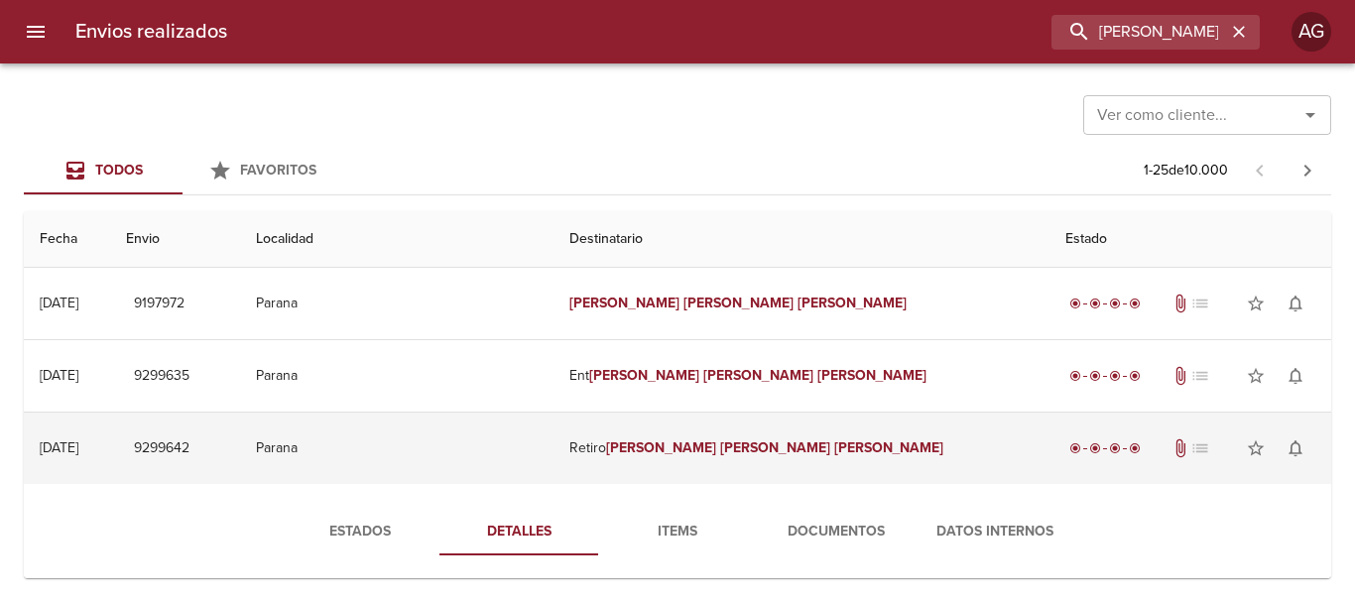
click at [688, 460] on td "Retiro [PERSON_NAME] [PERSON_NAME]" at bounding box center [801, 448] width 496 height 71
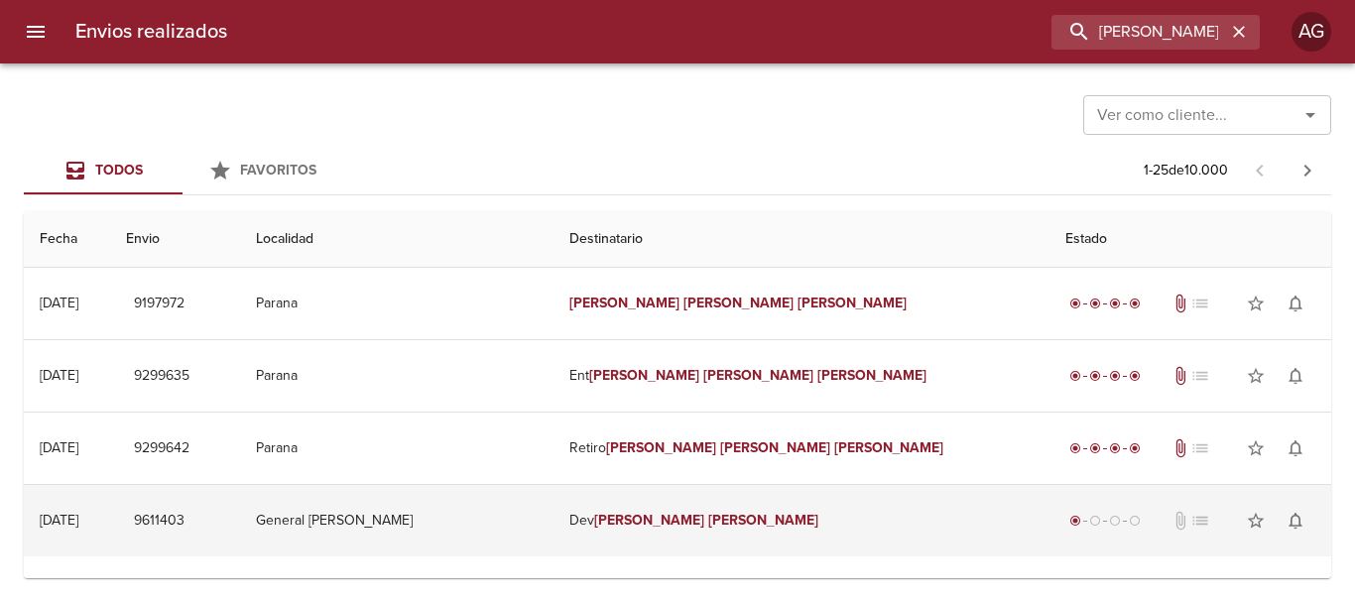
click at [683, 530] on td "[PERSON_NAME]" at bounding box center [801, 520] width 496 height 71
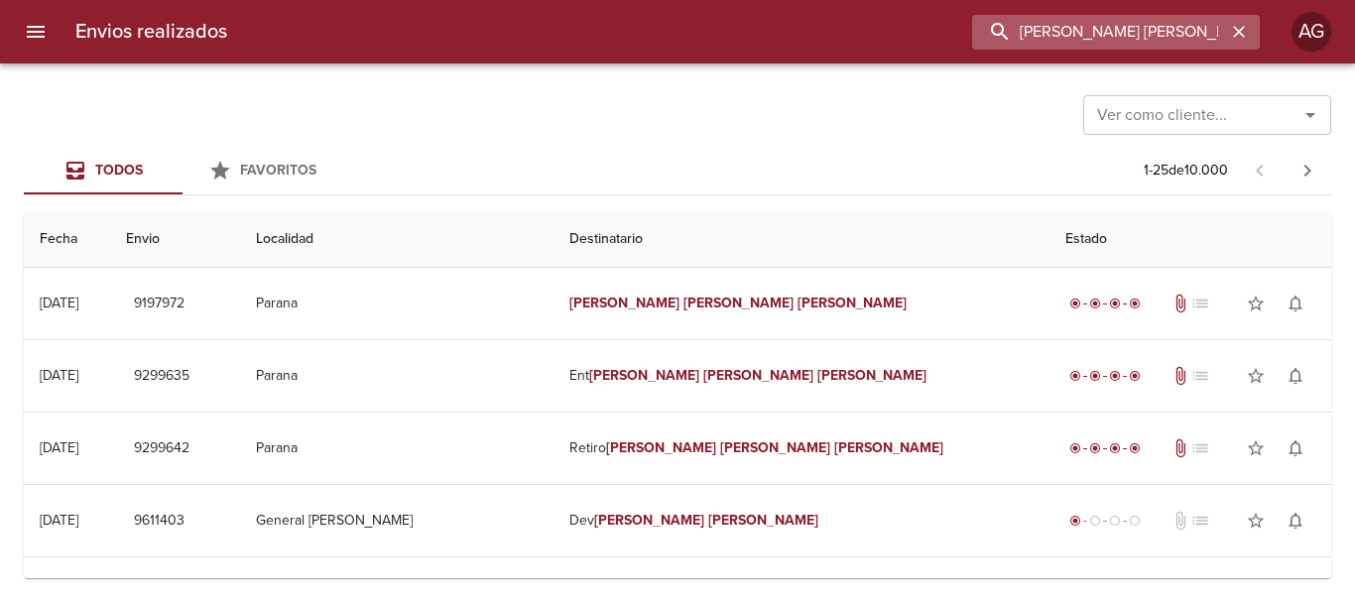
click at [1128, 43] on input "[PERSON_NAME] [PERSON_NAME]" at bounding box center [1099, 32] width 254 height 35
paste input "[PERSON_NAME] [PERSON_NAME]"
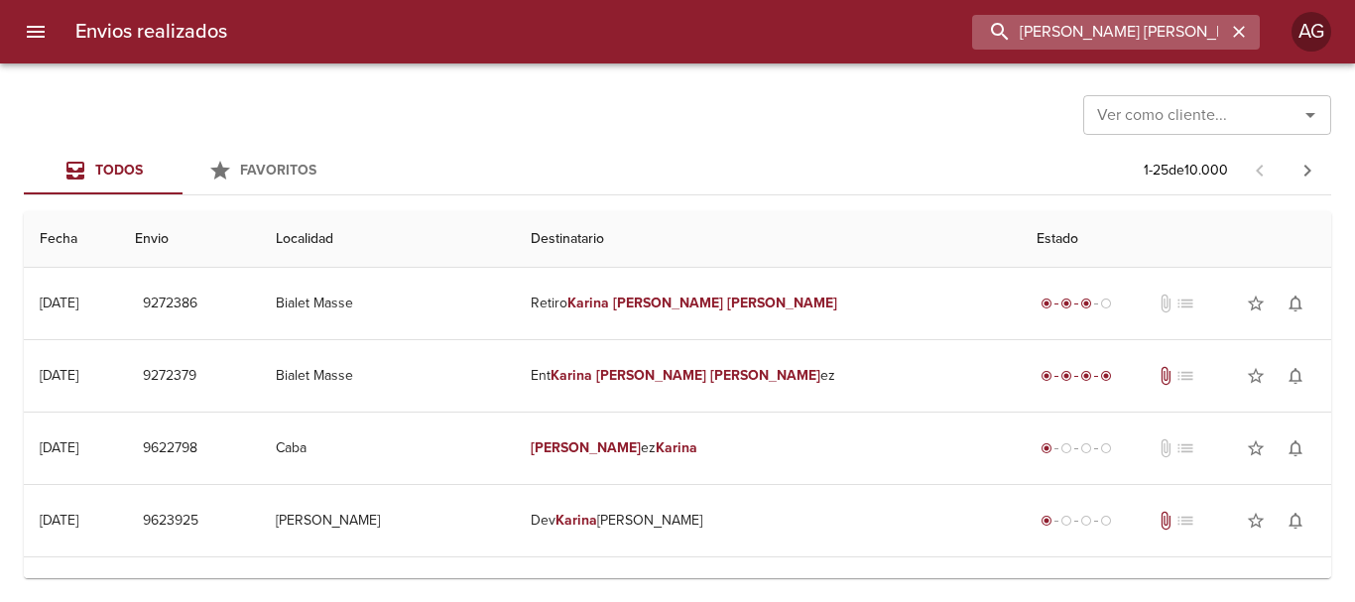
click at [1142, 43] on input "[PERSON_NAME] [PERSON_NAME]" at bounding box center [1099, 32] width 254 height 35
paste input "[PERSON_NAME]"
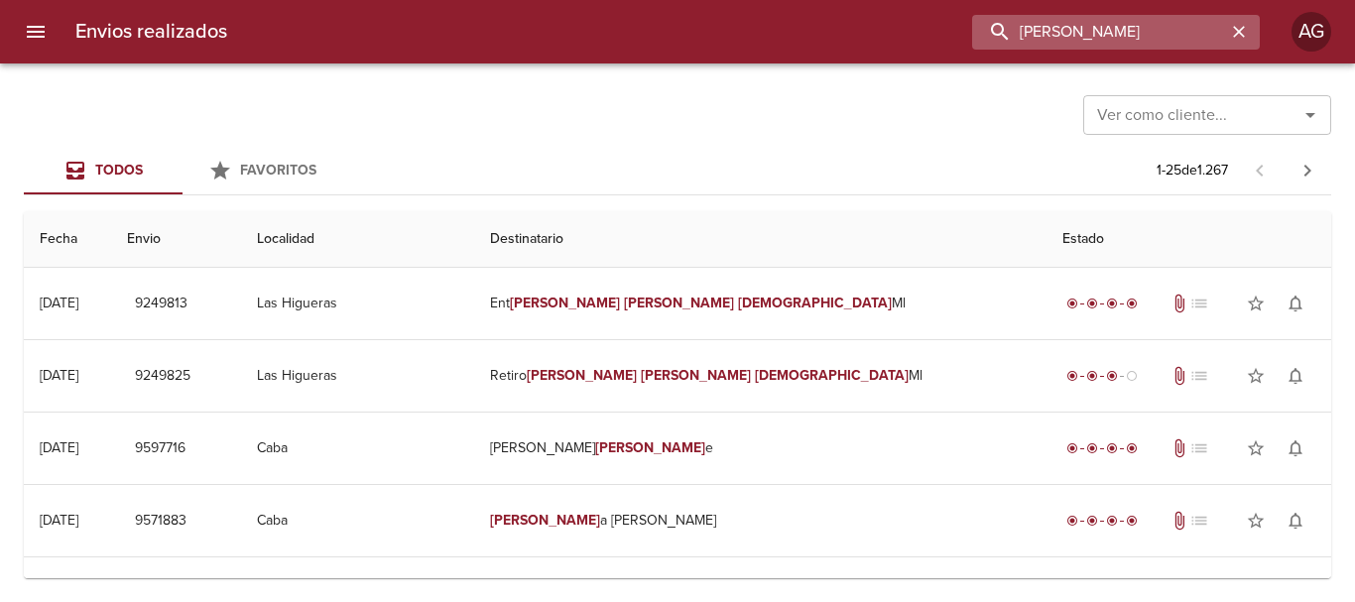
click at [1098, 31] on input "[PERSON_NAME]" at bounding box center [1099, 32] width 254 height 35
paste input "[PERSON_NAME]"
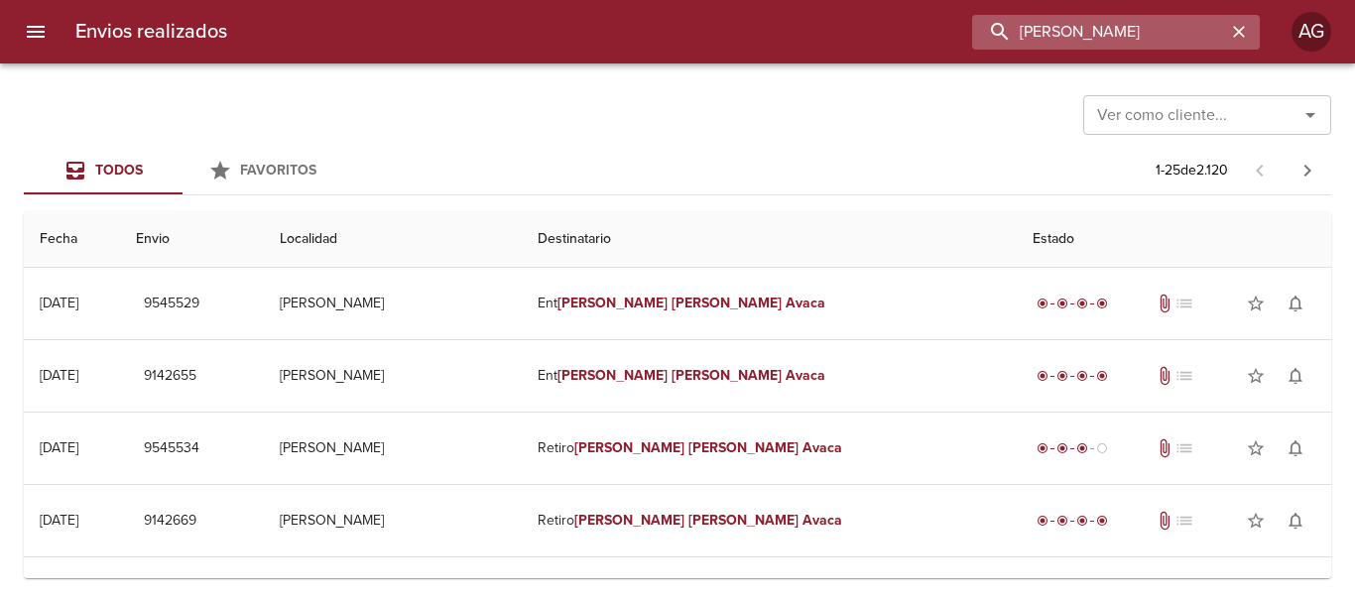
click at [1159, 40] on input "[PERSON_NAME]" at bounding box center [1099, 32] width 254 height 35
paste input "[PERSON_NAME]"
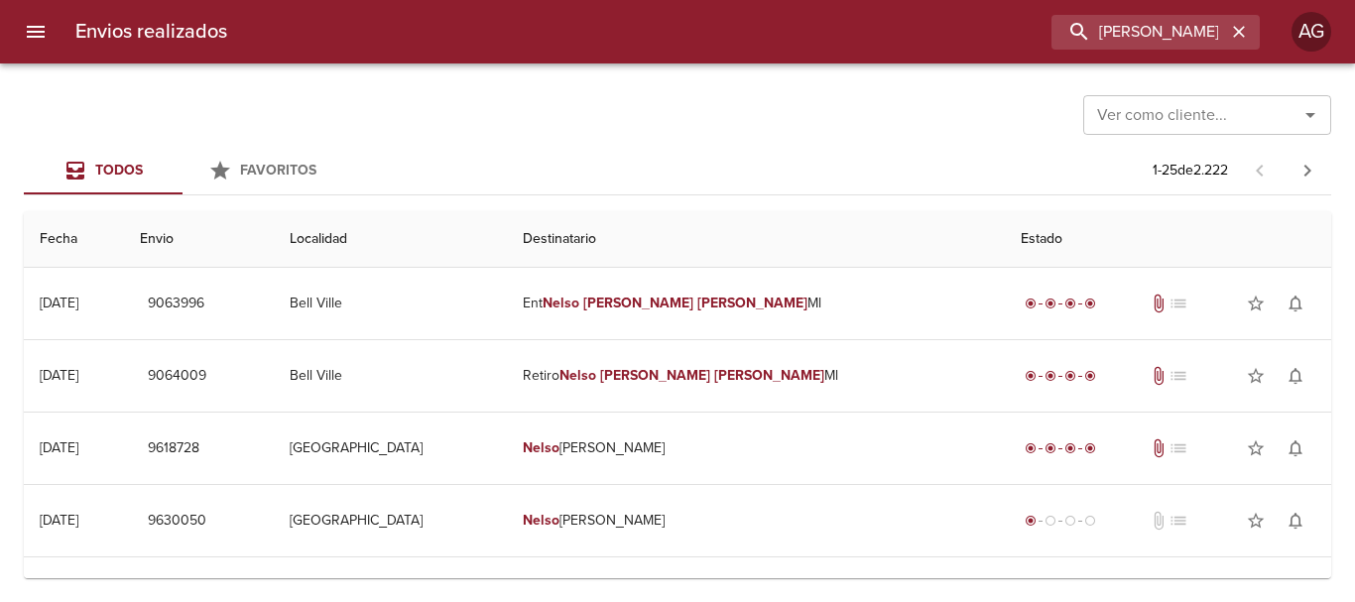
click at [1106, 50] on div "Envios realizados [PERSON_NAME] AG" at bounding box center [677, 31] width 1355 height 63
click at [1109, 50] on div "Envios realizados [PERSON_NAME] AG" at bounding box center [677, 31] width 1355 height 63
click at [1113, 49] on input "[PERSON_NAME]" at bounding box center [1099, 32] width 254 height 35
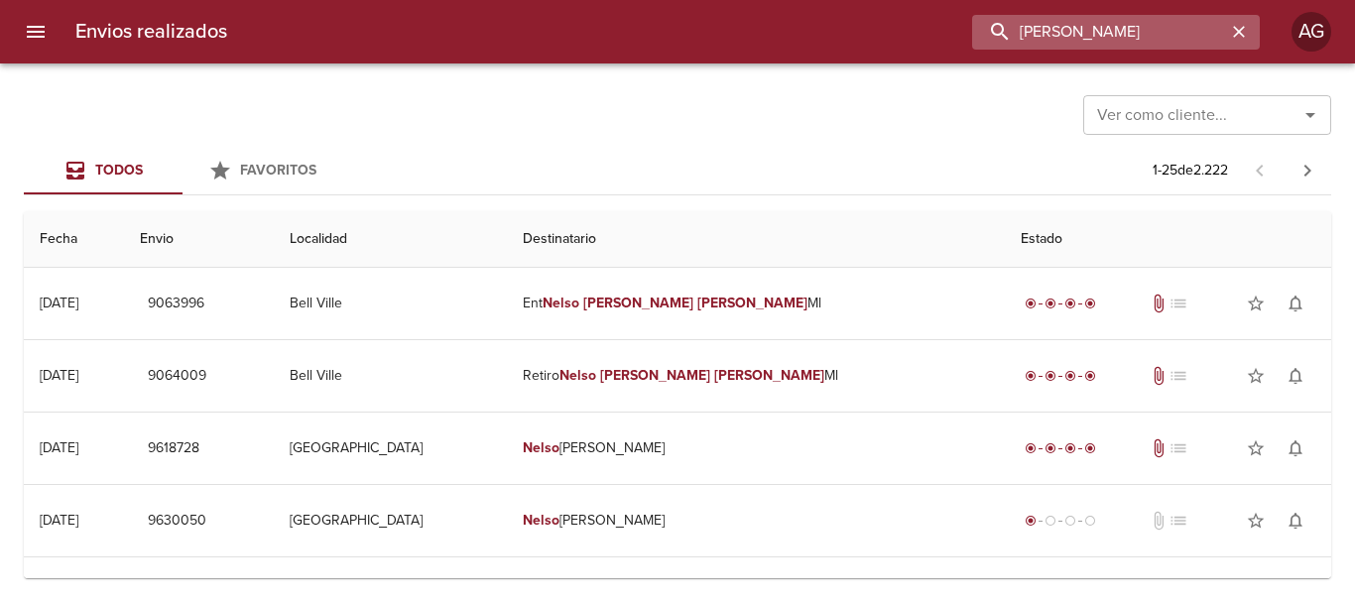
click at [1113, 49] on input "[PERSON_NAME]" at bounding box center [1099, 32] width 254 height 35
paste input "[PERSON_NAME]"
type input "[PERSON_NAME]"
